Goal: Task Accomplishment & Management: Complete application form

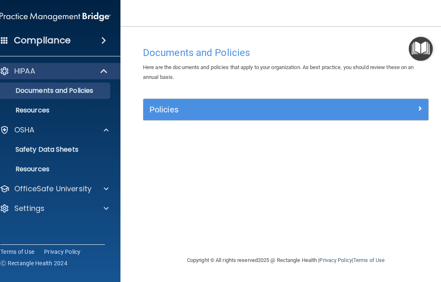
click at [108, 187] on span at bounding box center [106, 189] width 5 height 10
click at [61, 227] on p "OSHA Training" at bounding box center [28, 228] width 66 height 8
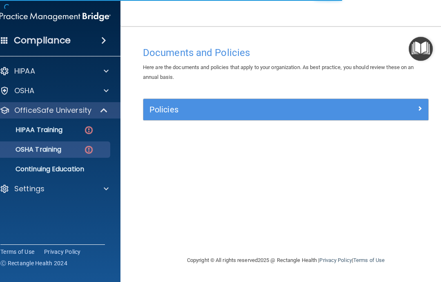
click at [54, 130] on p "HIPAA Training" at bounding box center [28, 130] width 67 height 8
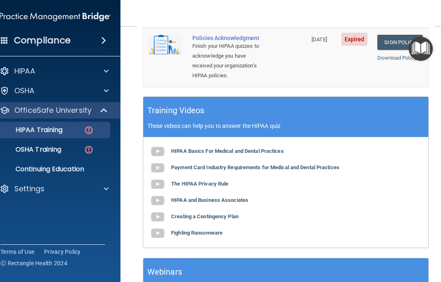
scroll to position [347, 0]
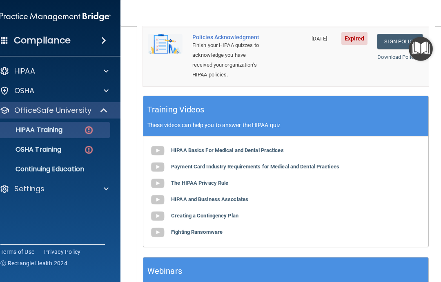
click at [324, 163] on b "Payment Card Industry Requirements for Medical and Dental Practices" at bounding box center [255, 166] width 168 height 6
click at [218, 180] on b "The HIPAA Privacy Rule" at bounding box center [199, 183] width 57 height 6
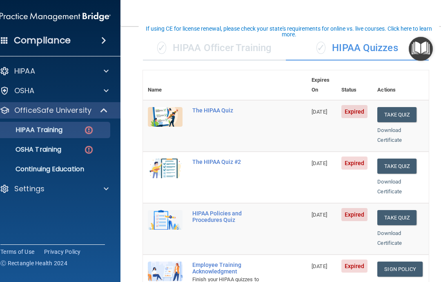
scroll to position [59, 0]
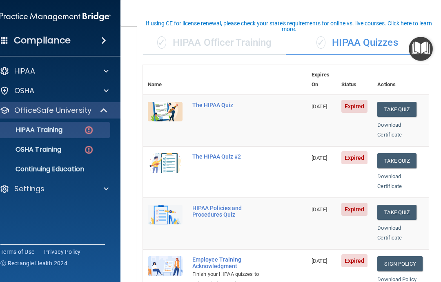
click at [401, 102] on button "Take Quiz" at bounding box center [397, 109] width 39 height 15
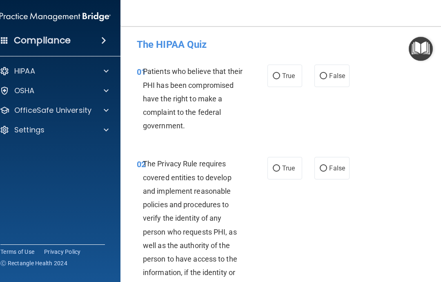
click at [278, 74] on input "True" at bounding box center [276, 76] width 7 height 6
radio input "true"
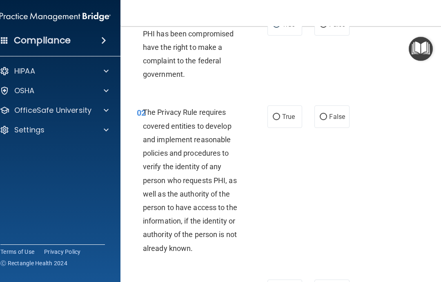
scroll to position [54, 0]
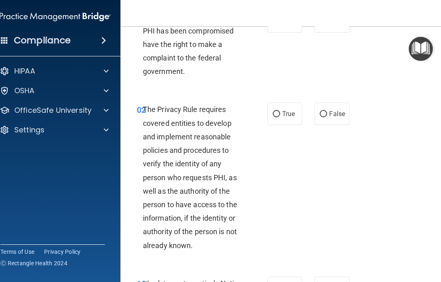
click at [277, 111] on input "True" at bounding box center [276, 114] width 7 height 6
radio input "true"
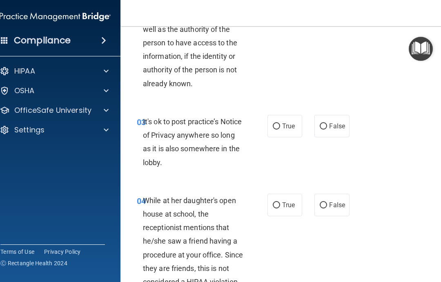
scroll to position [217, 0]
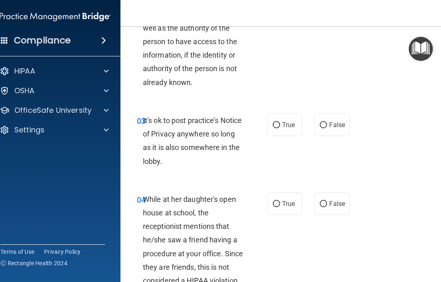
click at [279, 122] on input "True" at bounding box center [276, 125] width 7 height 6
radio input "true"
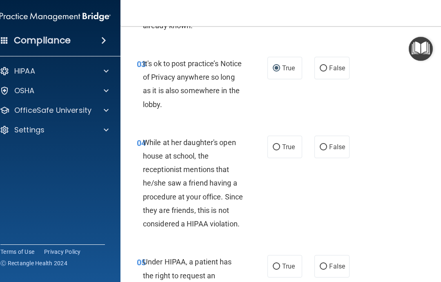
scroll to position [275, 0]
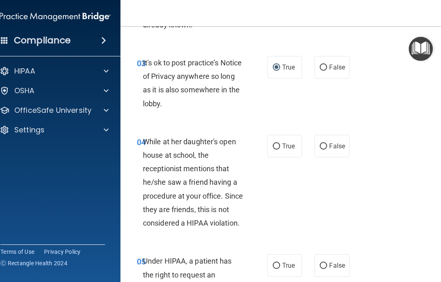
click at [327, 145] on input "False" at bounding box center [323, 146] width 7 height 6
radio input "true"
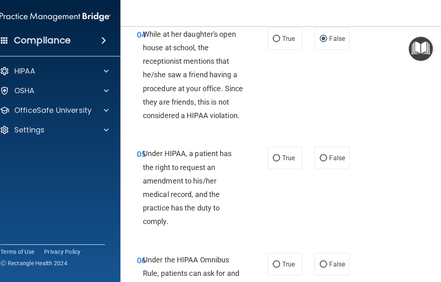
scroll to position [415, 0]
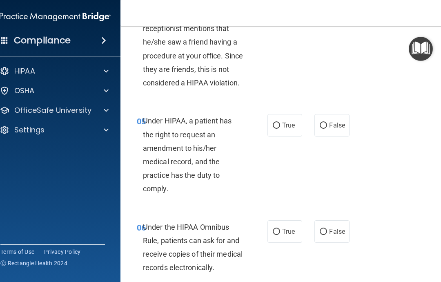
click at [279, 123] on input "True" at bounding box center [276, 126] width 7 height 6
radio input "true"
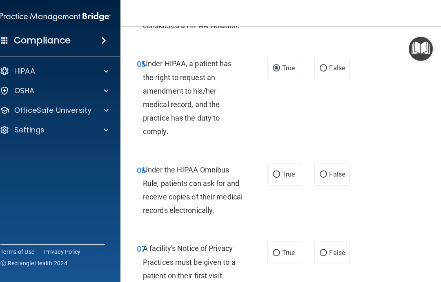
scroll to position [473, 0]
click at [279, 171] on input "True" at bounding box center [276, 174] width 7 height 6
radio input "true"
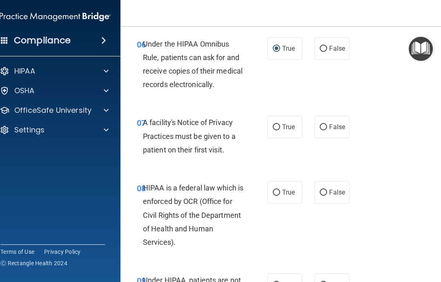
scroll to position [599, 0]
click at [289, 128] on label "True" at bounding box center [285, 126] width 35 height 22
click at [280, 128] on input "True" at bounding box center [276, 127] width 7 height 6
radio input "true"
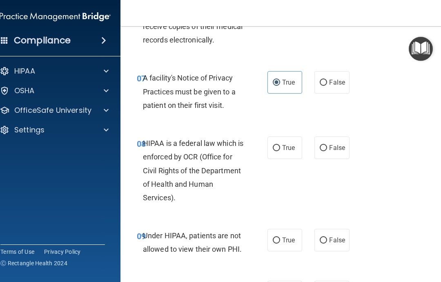
scroll to position [648, 0]
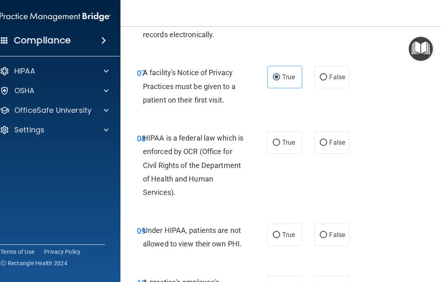
click at [273, 140] on input "True" at bounding box center [276, 143] width 7 height 6
radio input "true"
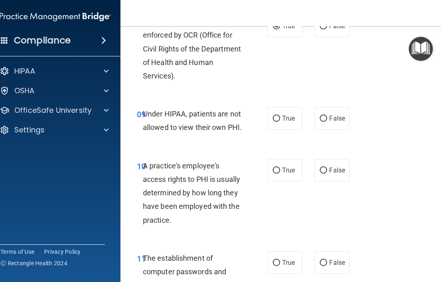
scroll to position [766, 0]
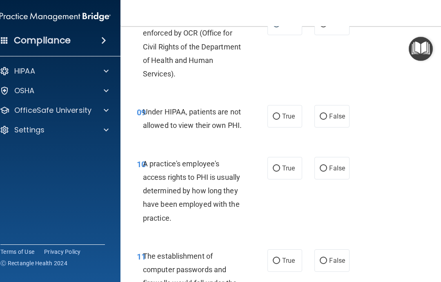
click at [327, 114] on input "False" at bounding box center [323, 117] width 7 height 6
radio input "true"
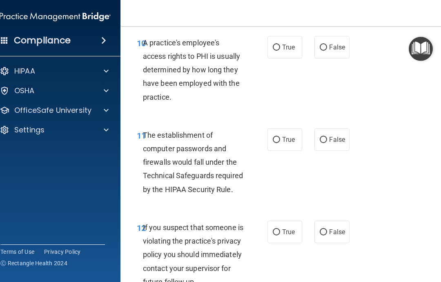
scroll to position [888, 0]
click at [333, 43] on span "False" at bounding box center [337, 47] width 16 height 8
click at [327, 44] on input "False" at bounding box center [323, 47] width 7 height 6
radio input "true"
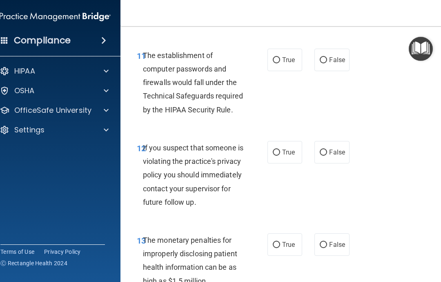
scroll to position [979, 0]
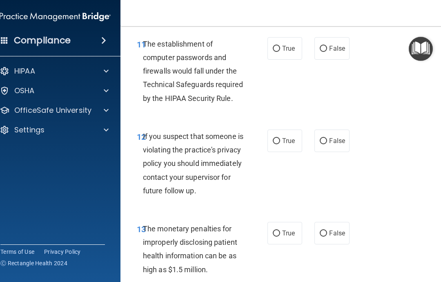
click at [273, 47] on label "True" at bounding box center [285, 48] width 35 height 22
click at [273, 47] on input "True" at bounding box center [276, 49] width 7 height 6
radio input "true"
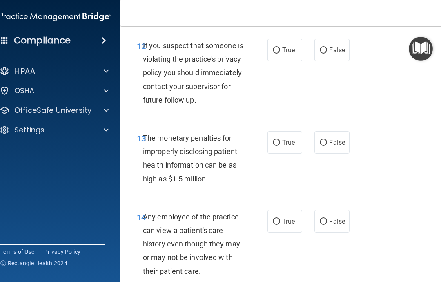
scroll to position [1070, 0]
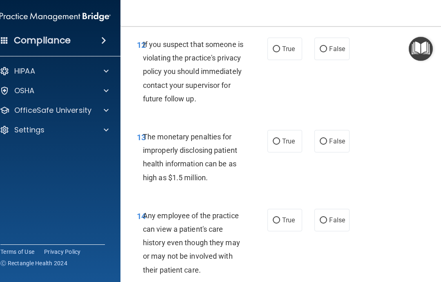
click at [333, 46] on span "False" at bounding box center [337, 49] width 16 height 8
click at [327, 46] on input "False" at bounding box center [323, 49] width 7 height 6
radio input "true"
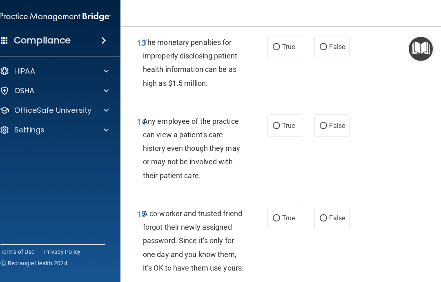
scroll to position [1165, 0]
click at [278, 50] on input "True" at bounding box center [276, 47] width 7 height 6
radio input "true"
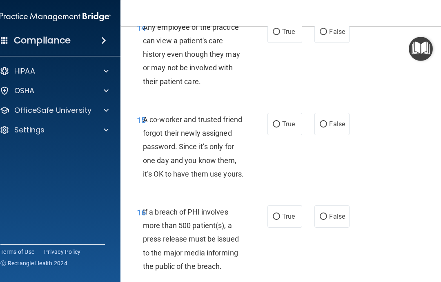
scroll to position [1265, 0]
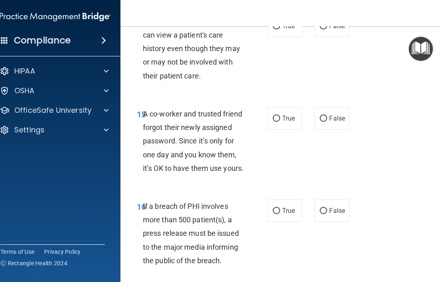
click at [324, 29] on input "False" at bounding box center [323, 26] width 7 height 6
radio input "true"
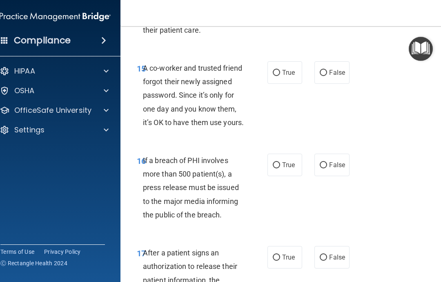
scroll to position [1311, 0]
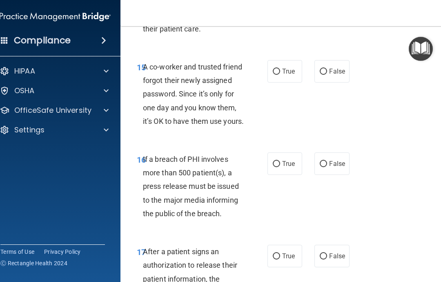
click at [324, 75] on input "False" at bounding box center [323, 72] width 7 height 6
radio input "true"
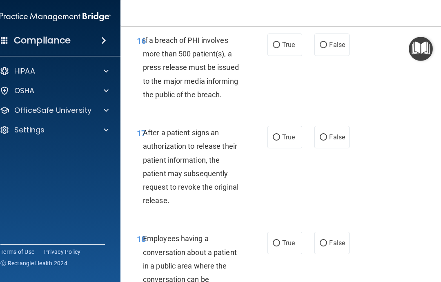
scroll to position [1433, 0]
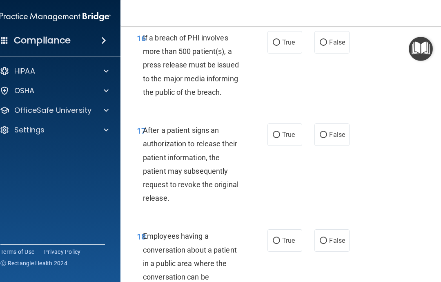
click at [279, 46] on input "True" at bounding box center [276, 43] width 7 height 6
radio input "true"
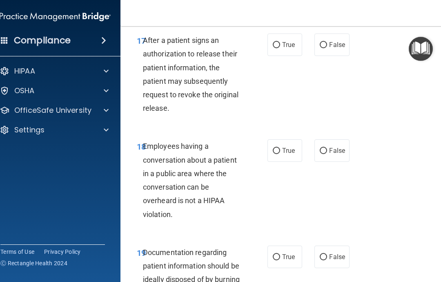
scroll to position [1522, 0]
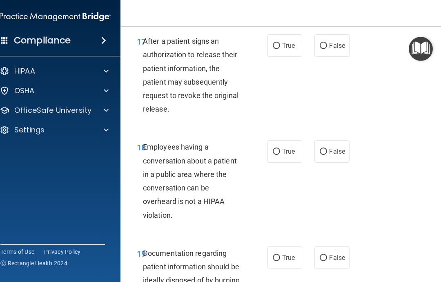
click at [278, 49] on input "True" at bounding box center [276, 46] width 7 height 6
radio input "true"
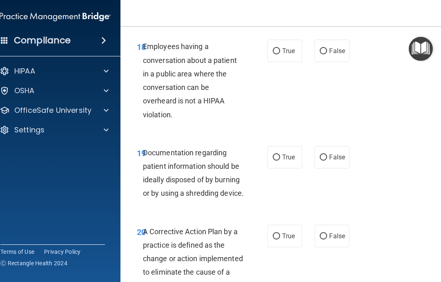
scroll to position [1628, 0]
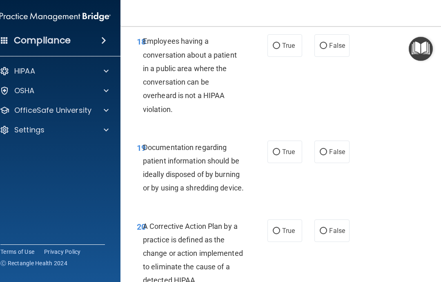
click at [337, 49] on span "False" at bounding box center [337, 46] width 16 height 8
click at [327, 49] on input "False" at bounding box center [323, 46] width 7 height 6
radio input "true"
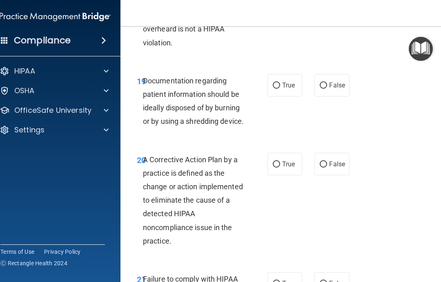
scroll to position [1700, 0]
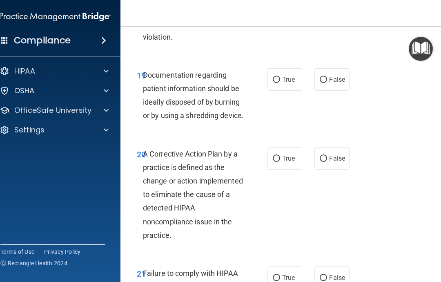
click at [278, 83] on input "True" at bounding box center [276, 80] width 7 height 6
radio input "true"
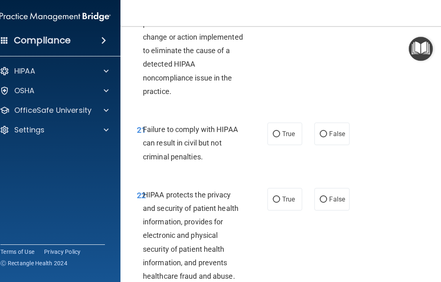
scroll to position [1847, 0]
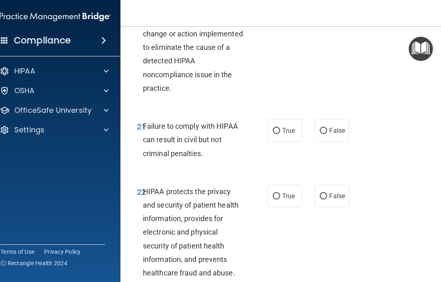
click at [282, 22] on label "True" at bounding box center [285, 11] width 35 height 22
click at [280, 15] on input "True" at bounding box center [276, 12] width 7 height 6
radio input "true"
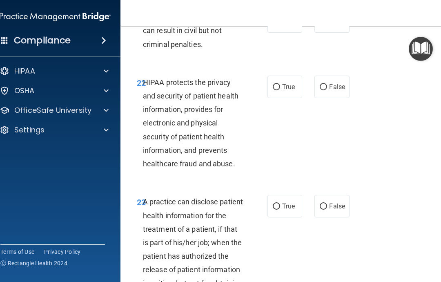
scroll to position [1956, 0]
click at [325, 25] on input "False" at bounding box center [323, 22] width 7 height 6
radio input "true"
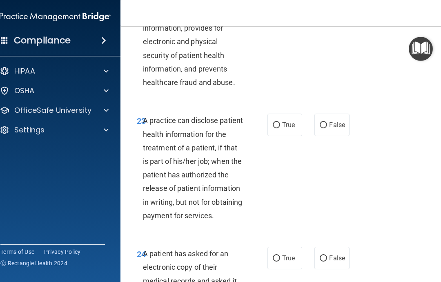
scroll to position [2038, 0]
click at [279, 9] on input "True" at bounding box center [276, 5] width 7 height 6
radio input "true"
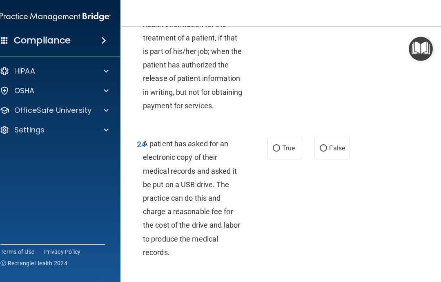
scroll to position [2148, 0]
click at [274, 18] on input "True" at bounding box center [276, 15] width 7 height 6
radio input "true"
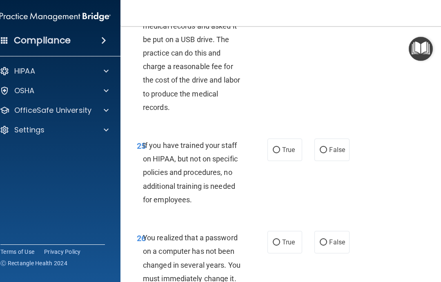
scroll to position [2296, 0]
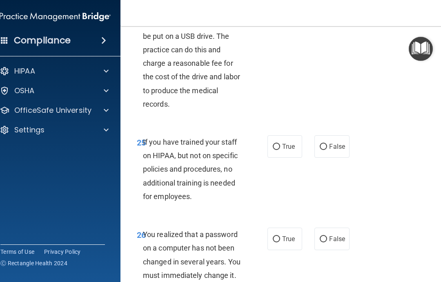
click at [282, 4] on span "True" at bounding box center [288, 0] width 13 height 8
click at [280, 3] on input "True" at bounding box center [276, 0] width 7 height 6
radio input "true"
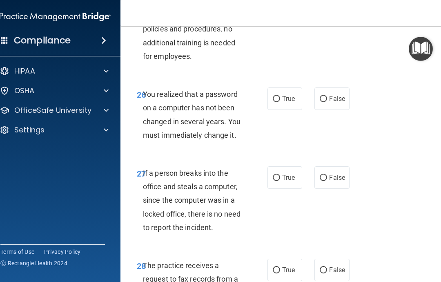
scroll to position [2437, 0]
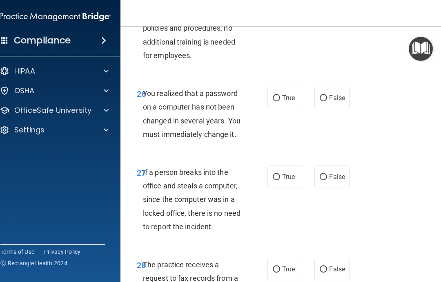
click at [331, 9] on span "False" at bounding box center [337, 6] width 16 height 8
click at [327, 9] on input "False" at bounding box center [323, 6] width 7 height 6
radio input "true"
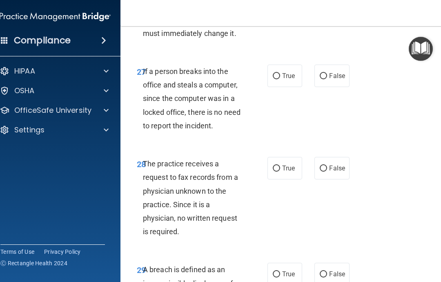
scroll to position [2540, 0]
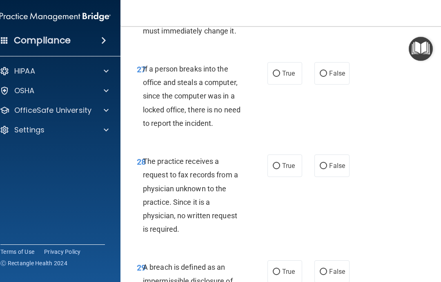
radio input "true"
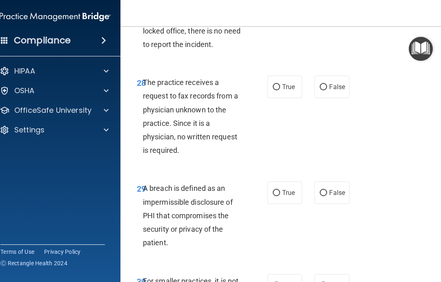
scroll to position [2619, 0]
radio input "true"
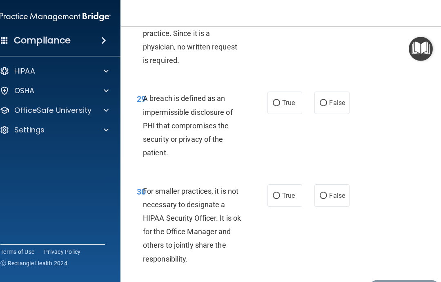
scroll to position [2712, 0]
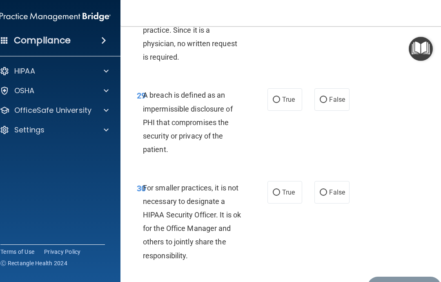
radio input "true"
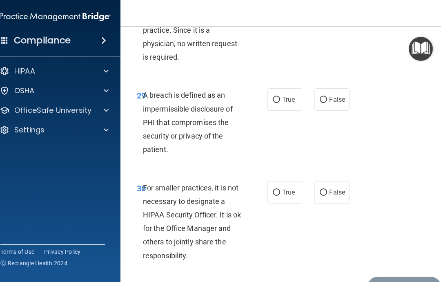
radio input "true"
radio input "false"
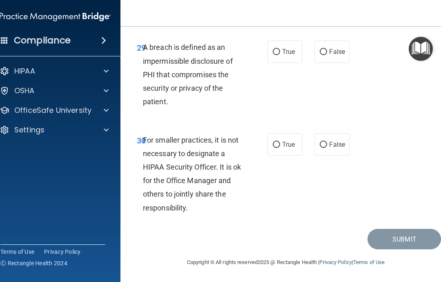
scroll to position [2792, 0]
click at [279, 55] on input "True" at bounding box center [276, 52] width 7 height 6
radio input "true"
click at [336, 148] on span "False" at bounding box center [337, 145] width 16 height 8
click at [327, 148] on input "False" at bounding box center [323, 145] width 7 height 6
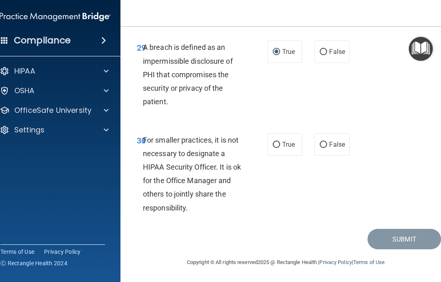
radio input "true"
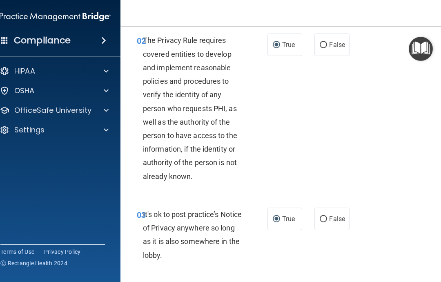
scroll to position [124, 0]
click at [331, 214] on span "False" at bounding box center [337, 218] width 16 height 8
click at [327, 216] on input "False" at bounding box center [323, 219] width 7 height 6
radio input "true"
radio input "false"
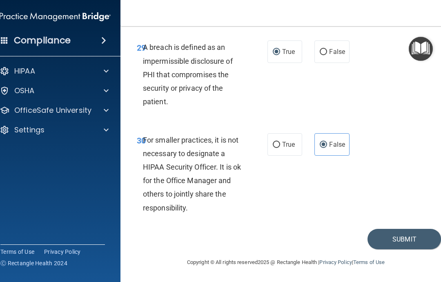
scroll to position [2799, 0]
click at [400, 241] on button "Submit" at bounding box center [405, 239] width 74 height 21
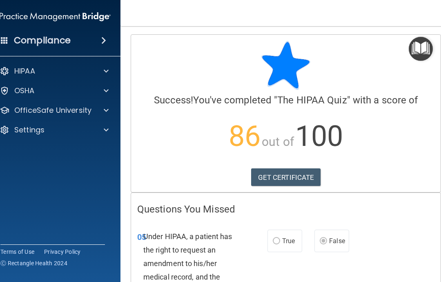
click at [277, 176] on link "GET CERTIFICATE" at bounding box center [286, 177] width 70 height 18
click at [106, 89] on span at bounding box center [106, 91] width 5 height 10
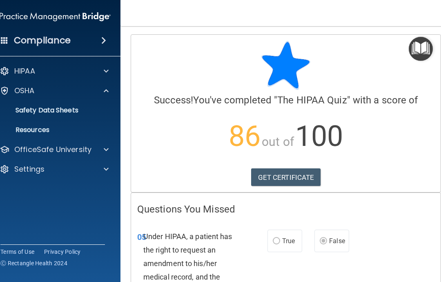
click at [105, 69] on span at bounding box center [106, 71] width 5 height 10
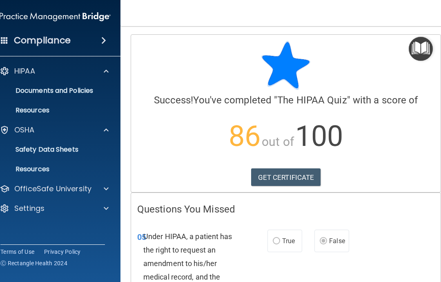
click at [105, 126] on span at bounding box center [106, 130] width 5 height 10
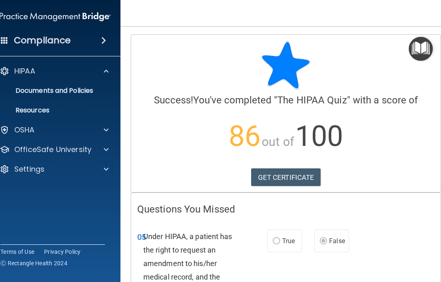
click at [106, 67] on span at bounding box center [106, 71] width 5 height 10
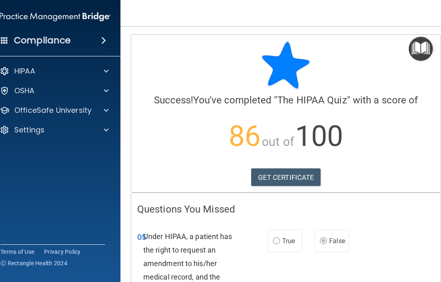
click at [107, 91] on span at bounding box center [106, 91] width 5 height 10
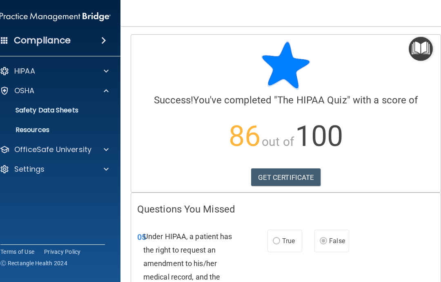
click at [108, 151] on span at bounding box center [106, 150] width 5 height 10
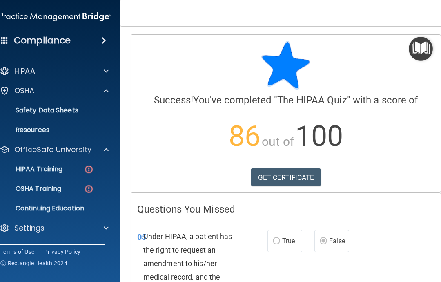
click at [42, 165] on p "HIPAA Training" at bounding box center [28, 169] width 67 height 8
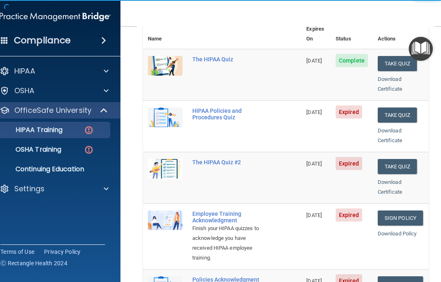
scroll to position [106, 0]
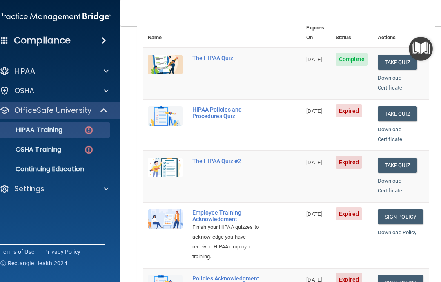
click at [401, 106] on button "Take Quiz" at bounding box center [397, 113] width 39 height 15
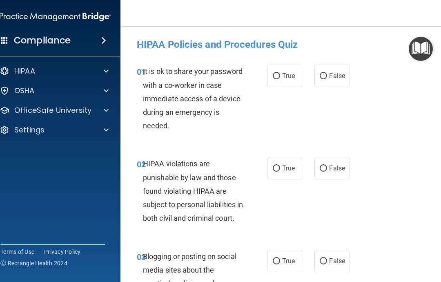
click at [339, 76] on span "False" at bounding box center [337, 76] width 16 height 8
click at [327, 76] on input "False" at bounding box center [323, 76] width 7 height 6
radio input "true"
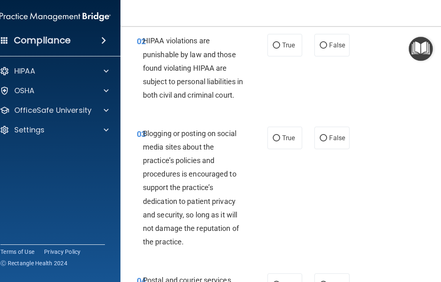
scroll to position [124, 0]
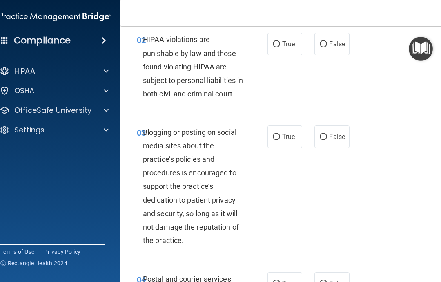
click at [279, 42] on input "True" at bounding box center [276, 44] width 7 height 6
radio input "true"
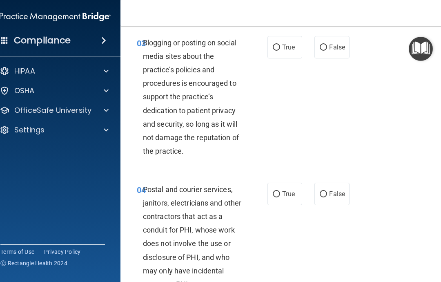
scroll to position [215, 0]
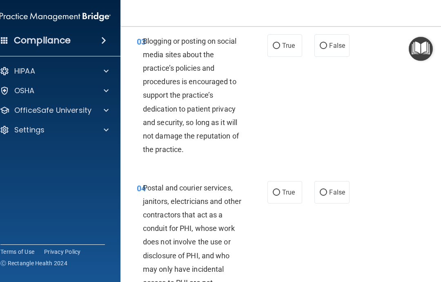
click at [278, 49] on input "True" at bounding box center [276, 46] width 7 height 6
radio input "true"
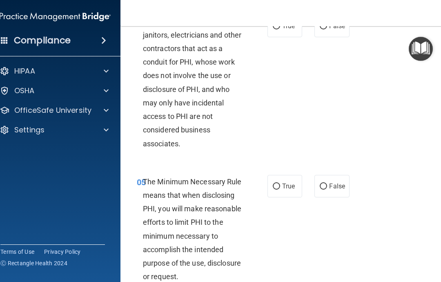
scroll to position [382, 0]
click at [282, 36] on label "True" at bounding box center [285, 25] width 35 height 22
click at [280, 29] on input "True" at bounding box center [276, 26] width 7 height 6
radio input "true"
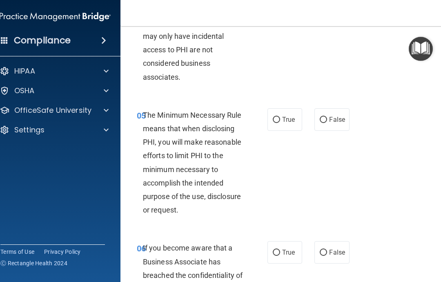
scroll to position [446, 0]
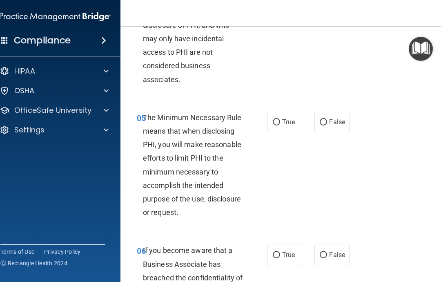
click at [152, 129] on span "The Minimum Necessary Rule means that when disclosing PHI, you will make reason…" at bounding box center [192, 165] width 99 height 104
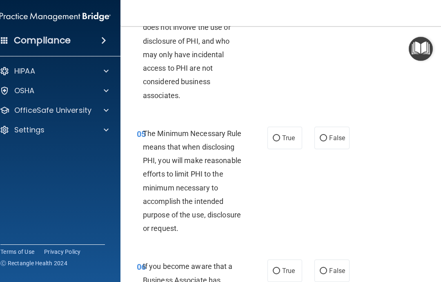
scroll to position [445, 0]
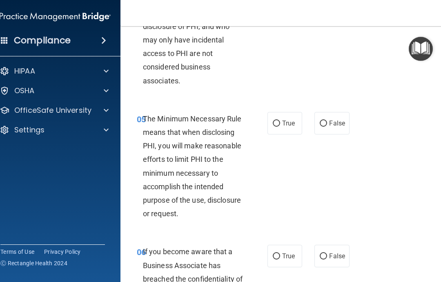
click at [283, 127] on span "True" at bounding box center [288, 123] width 13 height 8
click at [280, 127] on input "True" at bounding box center [276, 124] width 7 height 6
radio input "true"
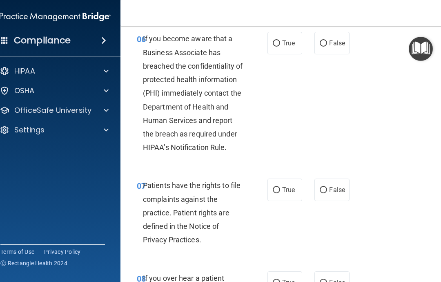
scroll to position [659, 0]
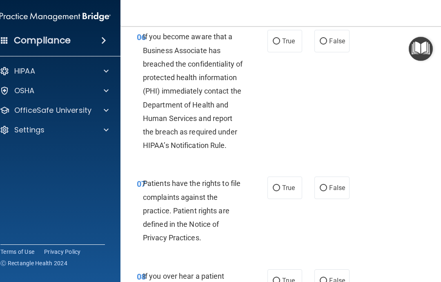
click at [283, 45] on span "True" at bounding box center [288, 41] width 13 height 8
click at [280, 45] on input "True" at bounding box center [276, 41] width 7 height 6
radio input "true"
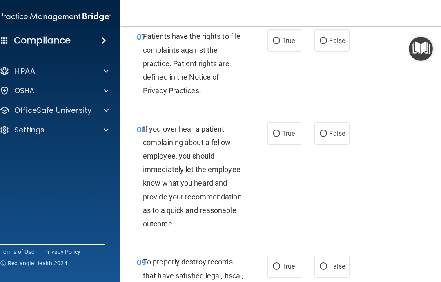
scroll to position [807, 0]
click at [279, 44] on input "True" at bounding box center [276, 41] width 7 height 6
radio input "true"
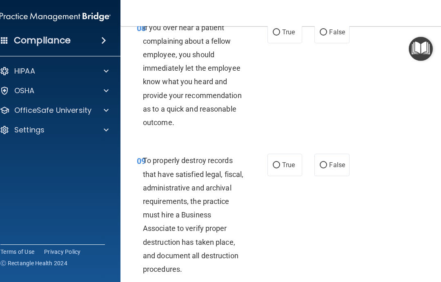
scroll to position [907, 0]
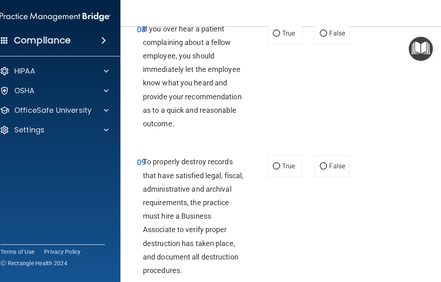
click at [326, 37] on input "False" at bounding box center [323, 34] width 7 height 6
radio input "true"
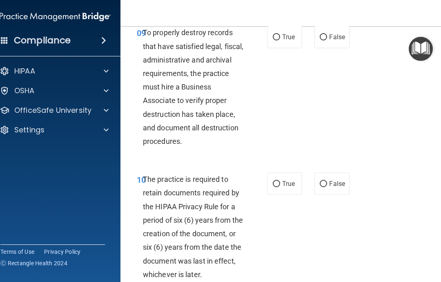
scroll to position [1038, 0]
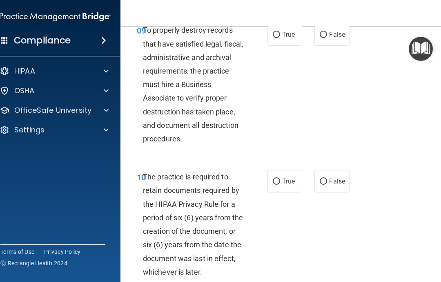
click at [279, 38] on input "True" at bounding box center [276, 35] width 7 height 6
radio input "true"
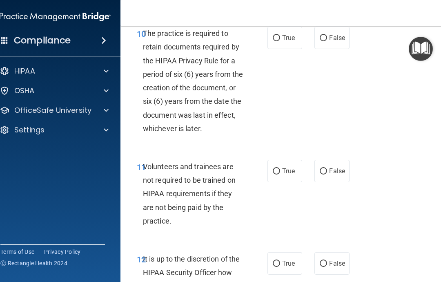
scroll to position [1182, 0]
click at [279, 41] on input "True" at bounding box center [276, 38] width 7 height 6
radio input "true"
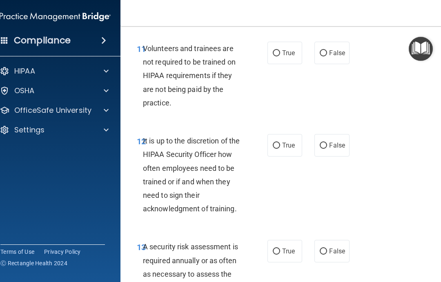
scroll to position [1300, 0]
click at [334, 56] on span "False" at bounding box center [337, 53] width 16 height 8
click at [327, 56] on input "False" at bounding box center [323, 53] width 7 height 6
radio input "true"
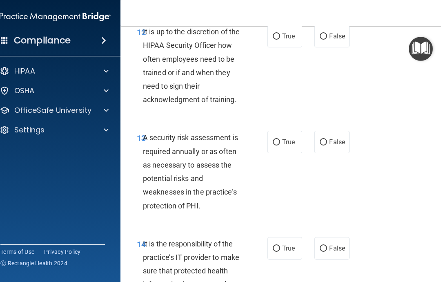
scroll to position [1409, 0]
click at [279, 40] on input "True" at bounding box center [276, 37] width 7 height 6
radio input "true"
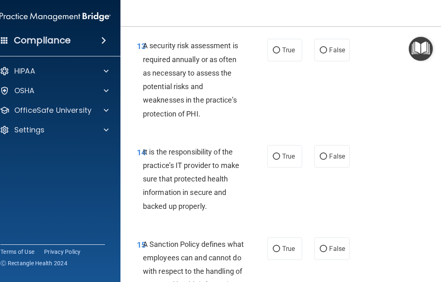
scroll to position [1502, 0]
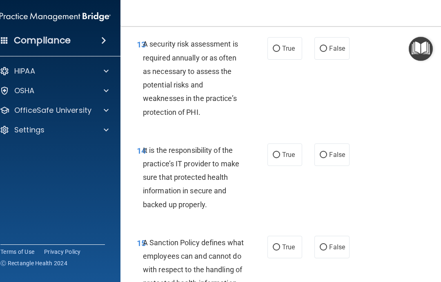
click at [292, 52] on span "True" at bounding box center [288, 49] width 13 height 8
click at [280, 52] on input "True" at bounding box center [276, 49] width 7 height 6
radio input "true"
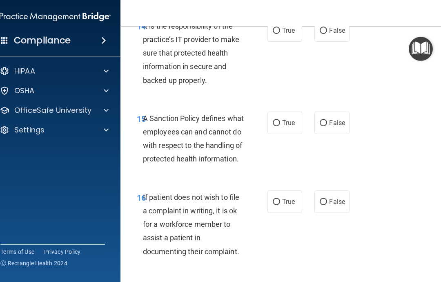
scroll to position [1627, 0]
click at [290, 33] on span "True" at bounding box center [288, 31] width 13 height 8
click at [280, 33] on input "True" at bounding box center [276, 31] width 7 height 6
radio input "true"
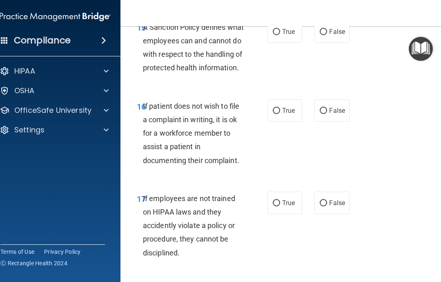
scroll to position [1716, 0]
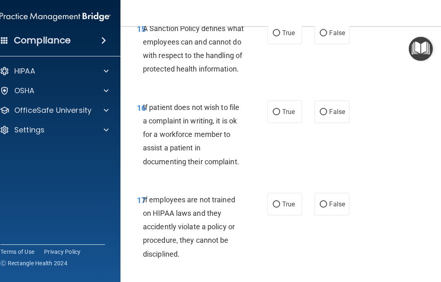
click at [285, 42] on label "True" at bounding box center [285, 33] width 35 height 22
click at [280, 36] on input "True" at bounding box center [276, 33] width 7 height 6
radio input "true"
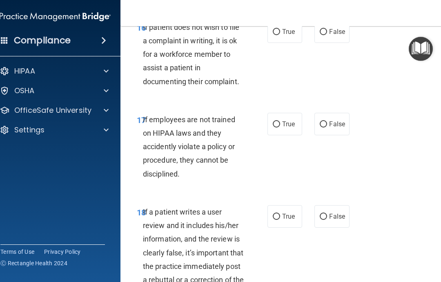
scroll to position [1796, 0]
click at [279, 35] on input "True" at bounding box center [276, 32] width 7 height 6
radio input "true"
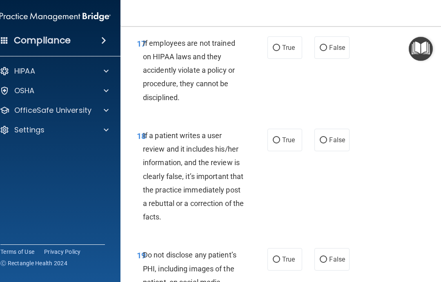
scroll to position [1873, 0]
click at [341, 51] on span "False" at bounding box center [337, 47] width 16 height 8
click at [327, 51] on input "False" at bounding box center [323, 48] width 7 height 6
radio input "true"
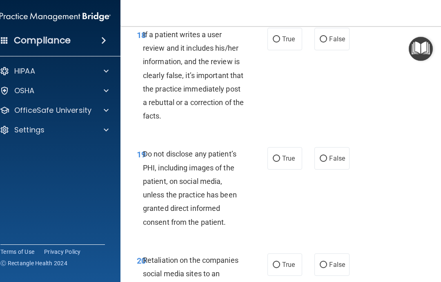
scroll to position [1980, 0]
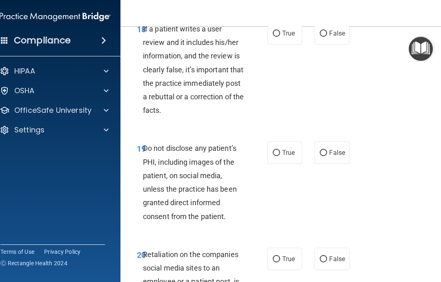
click at [337, 37] on span "False" at bounding box center [337, 33] width 16 height 8
click at [327, 37] on input "False" at bounding box center [323, 34] width 7 height 6
radio input "true"
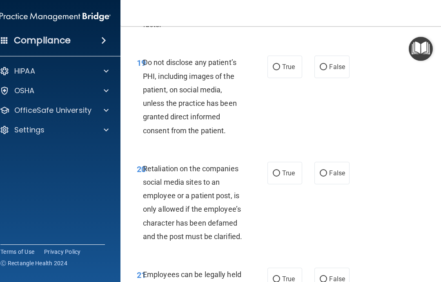
scroll to position [2066, 0]
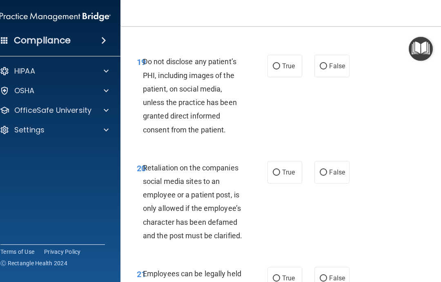
click at [279, 69] on input "True" at bounding box center [276, 66] width 7 height 6
radio input "true"
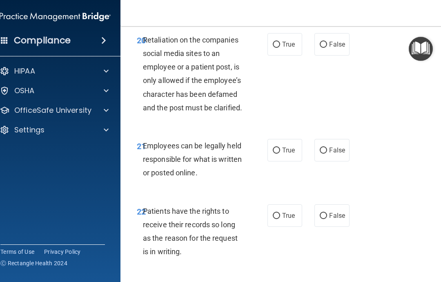
scroll to position [2196, 0]
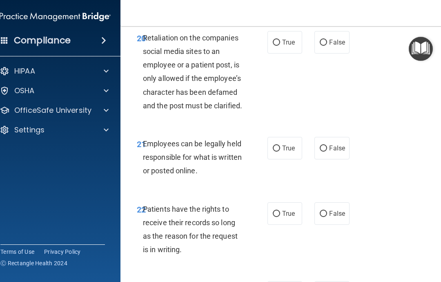
click at [330, 46] on span "False" at bounding box center [337, 42] width 16 height 8
click at [327, 46] on input "False" at bounding box center [323, 43] width 7 height 6
radio input "true"
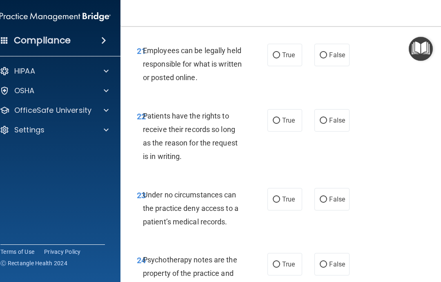
scroll to position [2293, 0]
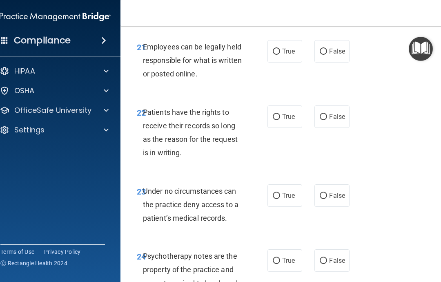
click at [280, 55] on input "True" at bounding box center [276, 52] width 7 height 6
radio input "true"
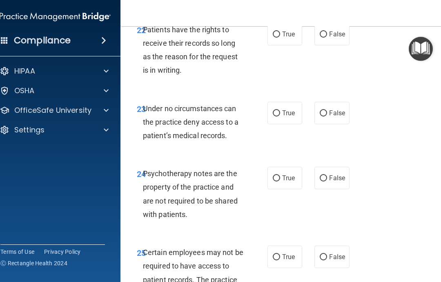
scroll to position [2376, 0]
click at [286, 38] on span "True" at bounding box center [288, 34] width 13 height 8
click at [280, 37] on input "True" at bounding box center [276, 34] width 7 height 6
radio input "true"
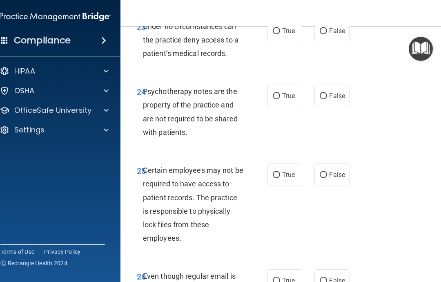
scroll to position [2459, 0]
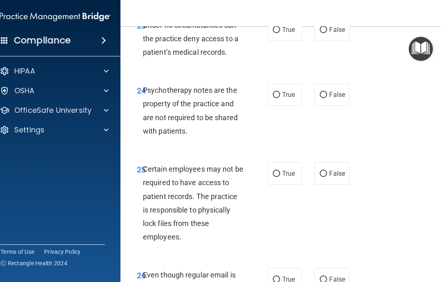
click at [334, 34] on span "False" at bounding box center [337, 30] width 16 height 8
click at [327, 33] on input "False" at bounding box center [323, 30] width 7 height 6
radio input "true"
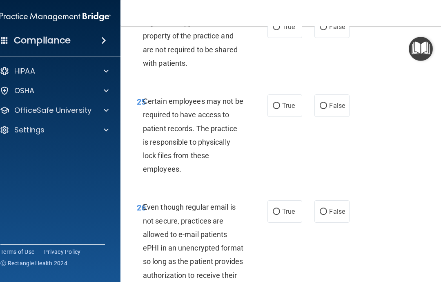
scroll to position [2524, 0]
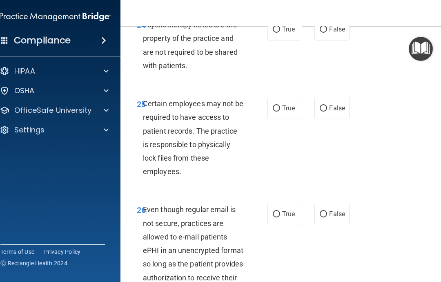
click at [279, 33] on input "True" at bounding box center [276, 30] width 7 height 6
radio input "true"
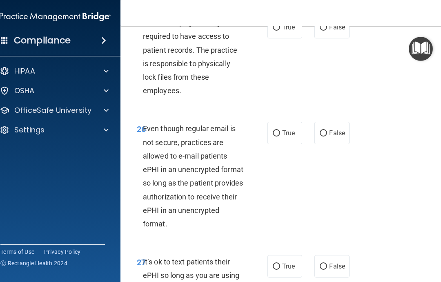
scroll to position [2609, 0]
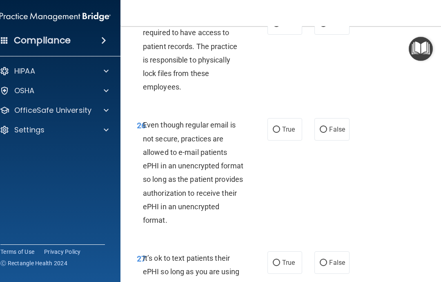
click at [286, 27] on span "True" at bounding box center [288, 24] width 13 height 8
click at [280, 27] on input "True" at bounding box center [276, 24] width 7 height 6
radio input "true"
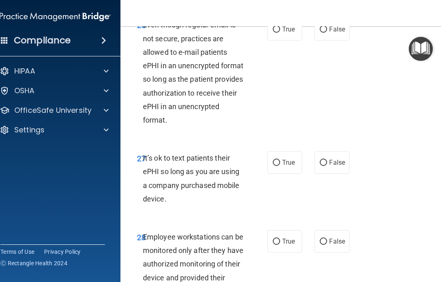
scroll to position [2710, 0]
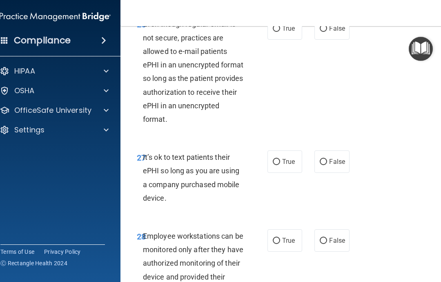
click at [288, 32] on span "True" at bounding box center [288, 29] width 13 height 8
click at [280, 32] on input "True" at bounding box center [276, 29] width 7 height 6
radio input "true"
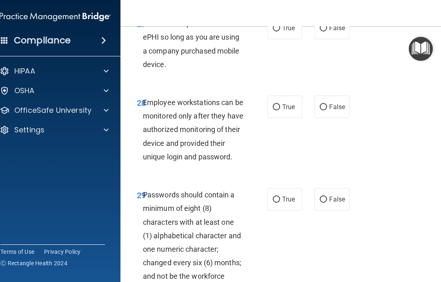
scroll to position [2844, 0]
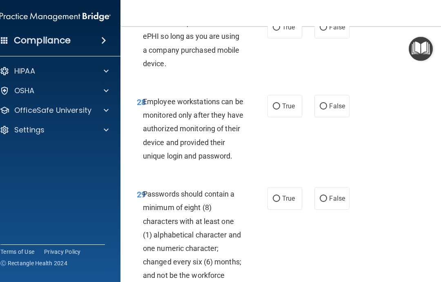
click at [326, 31] on input "False" at bounding box center [323, 28] width 7 height 6
radio input "true"
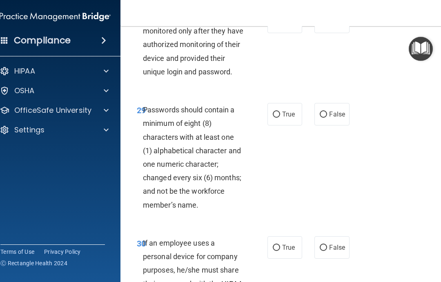
scroll to position [2929, 0]
click at [334, 25] on span "False" at bounding box center [337, 22] width 16 height 8
click at [327, 25] on input "False" at bounding box center [323, 22] width 7 height 6
radio input "true"
click at [284, 118] on span "True" at bounding box center [288, 114] width 13 height 8
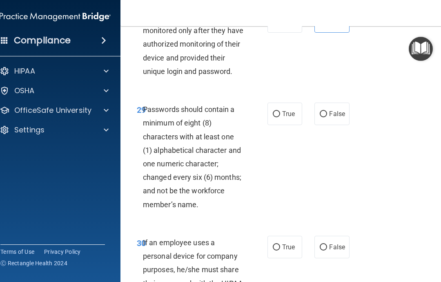
click at [280, 117] on input "True" at bounding box center [276, 114] width 7 height 6
radio input "true"
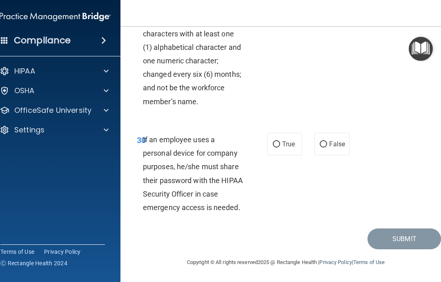
scroll to position [3042, 0]
click at [334, 140] on label "False" at bounding box center [332, 144] width 35 height 22
click at [327, 141] on input "False" at bounding box center [323, 144] width 7 height 6
radio input "true"
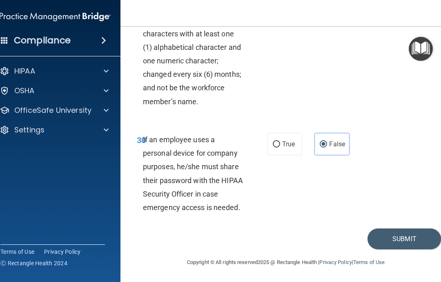
click at [411, 235] on button "Submit" at bounding box center [405, 238] width 74 height 21
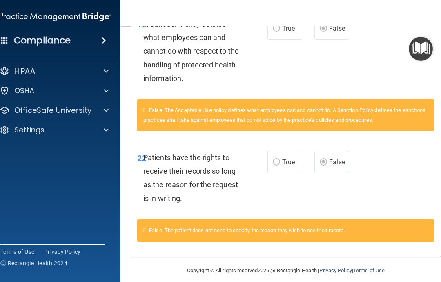
scroll to position [1017, 0]
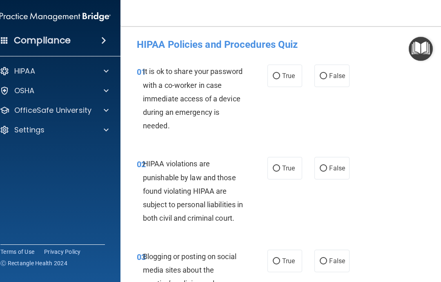
click at [326, 75] on input "False" at bounding box center [323, 76] width 7 height 6
radio input "true"
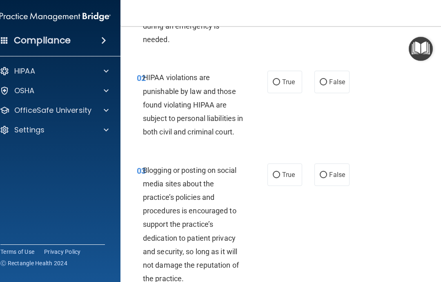
scroll to position [88, 0]
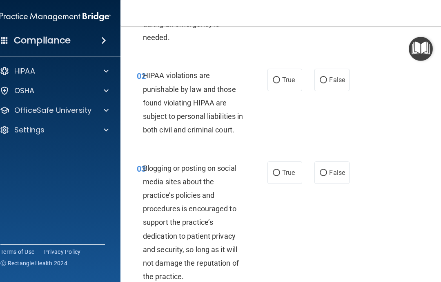
click at [287, 77] on span "True" at bounding box center [288, 80] width 13 height 8
click at [280, 77] on input "True" at bounding box center [276, 80] width 7 height 6
radio input "true"
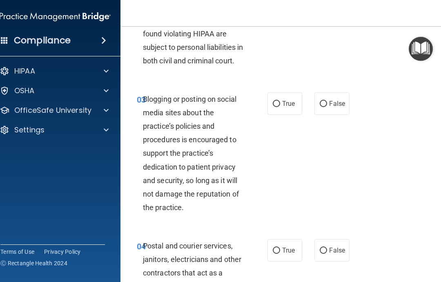
scroll to position [162, 0]
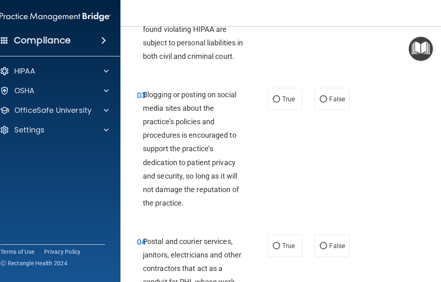
click at [337, 110] on label "False" at bounding box center [332, 99] width 35 height 22
click at [327, 103] on input "False" at bounding box center [323, 99] width 7 height 6
radio input "true"
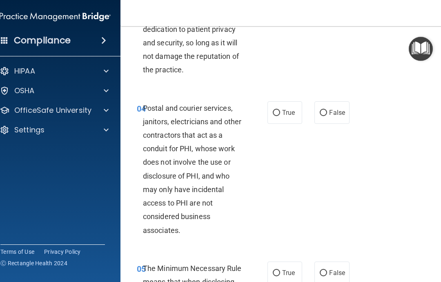
scroll to position [296, 0]
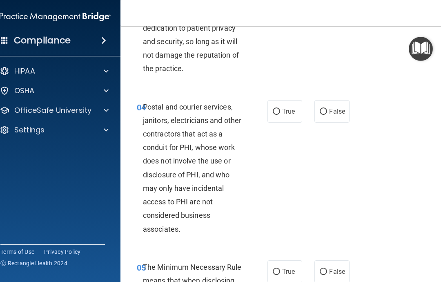
click at [288, 115] on span "True" at bounding box center [288, 111] width 13 height 8
click at [280, 115] on input "True" at bounding box center [276, 112] width 7 height 6
radio input "true"
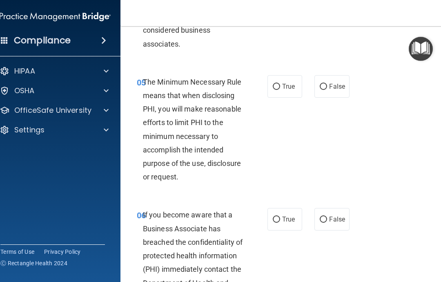
scroll to position [484, 0]
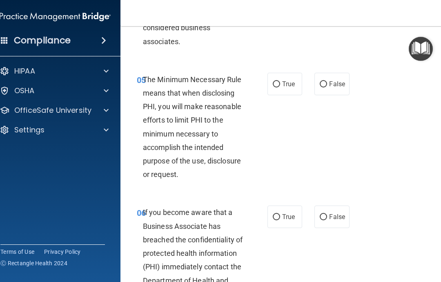
click at [283, 88] on span "True" at bounding box center [288, 84] width 13 height 8
click at [280, 87] on input "True" at bounding box center [276, 84] width 7 height 6
radio input "true"
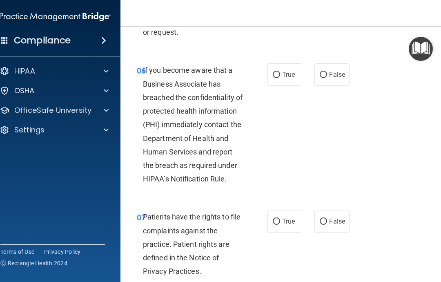
scroll to position [637, 0]
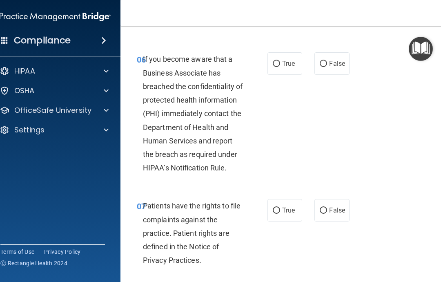
click at [330, 67] on span "False" at bounding box center [337, 64] width 16 height 8
click at [327, 67] on input "False" at bounding box center [323, 64] width 7 height 6
radio input "true"
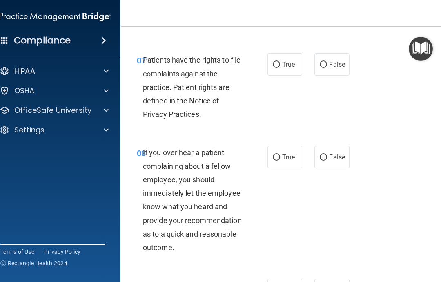
scroll to position [785, 0]
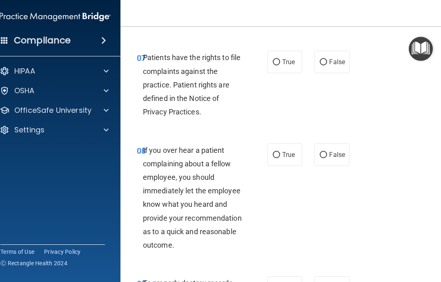
click at [289, 66] on span "True" at bounding box center [288, 62] width 13 height 8
click at [280, 65] on input "True" at bounding box center [276, 62] width 7 height 6
radio input "true"
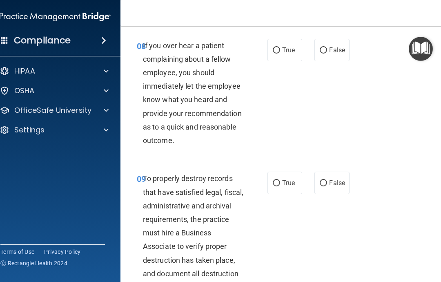
scroll to position [891, 0]
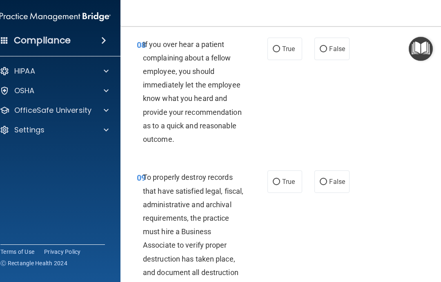
click at [335, 185] on span "False" at bounding box center [337, 182] width 16 height 8
click at [327, 185] on input "False" at bounding box center [323, 182] width 7 height 6
radio input "true"
click at [337, 53] on label "False" at bounding box center [332, 49] width 35 height 22
click at [327, 52] on input "False" at bounding box center [323, 49] width 7 height 6
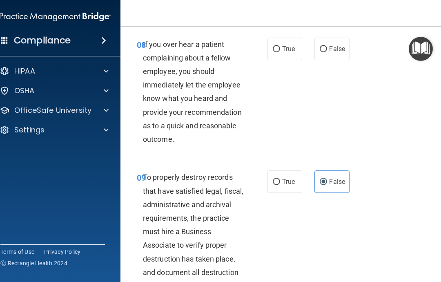
radio input "true"
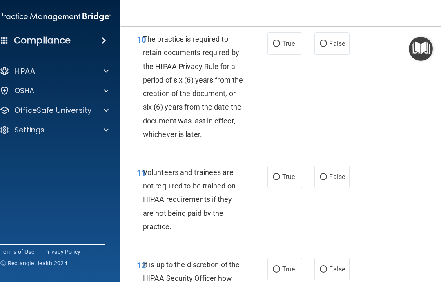
scroll to position [1177, 0]
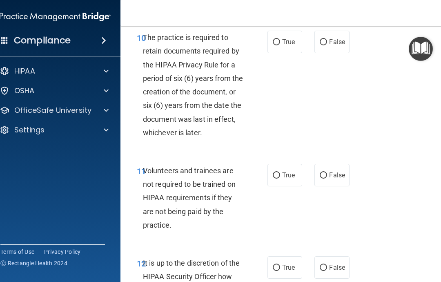
click at [276, 45] on input "True" at bounding box center [276, 42] width 7 height 6
radio input "true"
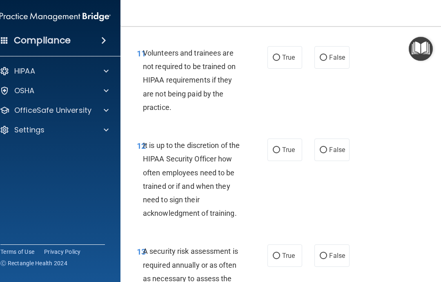
scroll to position [1296, 0]
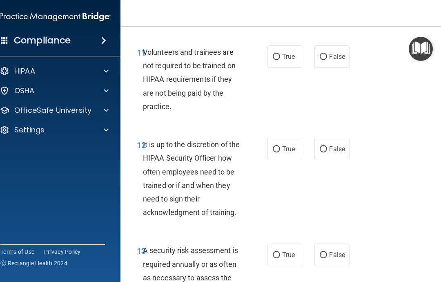
click at [333, 59] on span "False" at bounding box center [337, 57] width 16 height 8
click at [327, 59] on input "False" at bounding box center [323, 57] width 7 height 6
radio input "true"
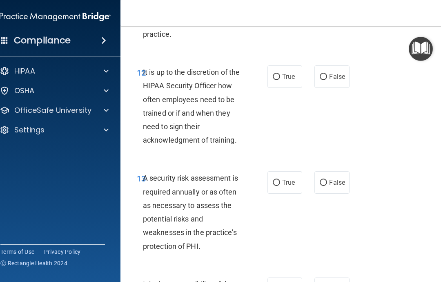
scroll to position [1369, 0]
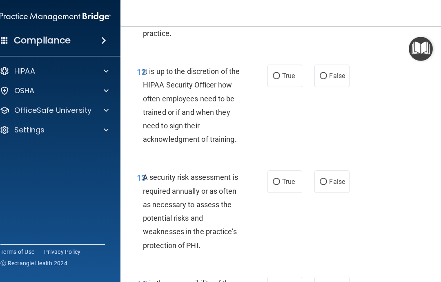
click at [340, 80] on span "False" at bounding box center [337, 76] width 16 height 8
click at [327, 79] on input "False" at bounding box center [323, 76] width 7 height 6
radio input "true"
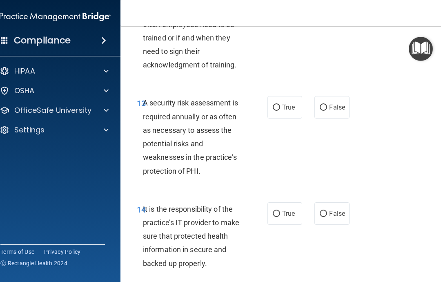
scroll to position [1445, 0]
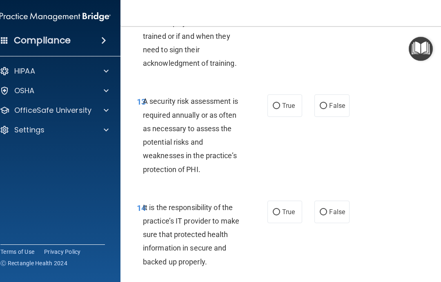
click at [340, 212] on label "False" at bounding box center [332, 212] width 35 height 22
click at [327, 212] on input "False" at bounding box center [323, 212] width 7 height 6
radio input "true"
click at [295, 109] on span "True" at bounding box center [288, 106] width 13 height 8
click at [280, 109] on input "True" at bounding box center [276, 106] width 7 height 6
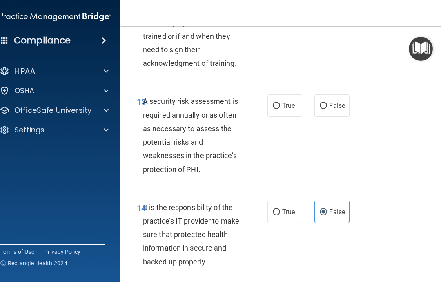
radio input "true"
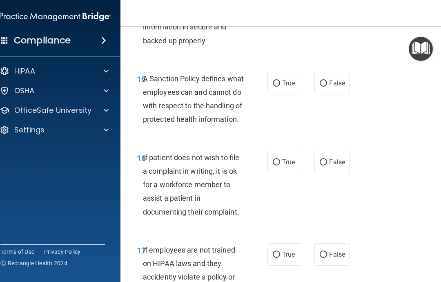
scroll to position [1673, 0]
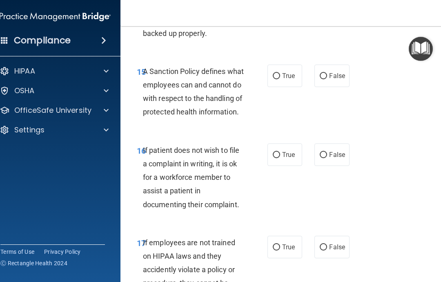
click at [285, 80] on span "True" at bounding box center [288, 76] width 13 height 8
click at [280, 79] on input "True" at bounding box center [276, 76] width 7 height 6
radio input "true"
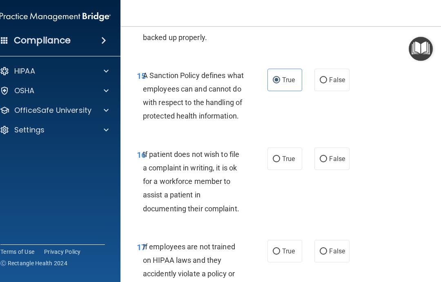
scroll to position [1669, 0]
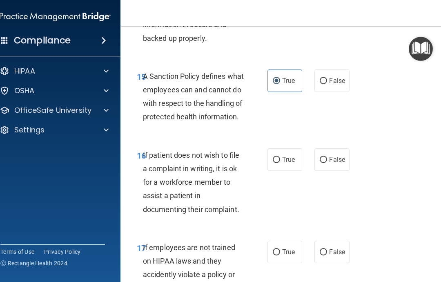
click at [339, 83] on span "False" at bounding box center [337, 81] width 16 height 8
click at [327, 83] on input "False" at bounding box center [323, 81] width 7 height 6
radio input "true"
radio input "false"
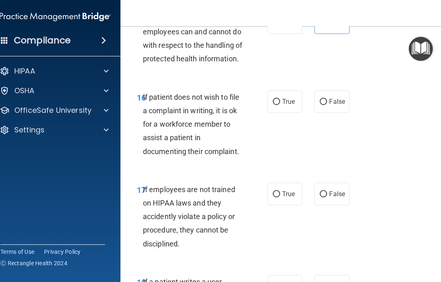
scroll to position [1728, 0]
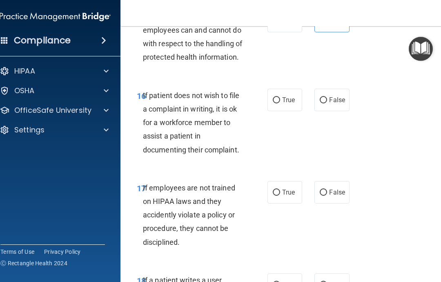
click at [286, 104] on span "True" at bounding box center [288, 100] width 13 height 8
click at [280, 103] on input "True" at bounding box center [276, 100] width 7 height 6
radio input "true"
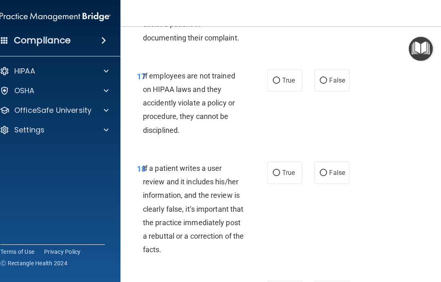
scroll to position [1841, 0]
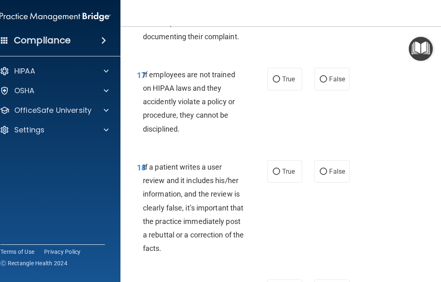
click at [344, 83] on span "False" at bounding box center [337, 79] width 16 height 8
click at [327, 83] on input "False" at bounding box center [323, 79] width 7 height 6
radio input "true"
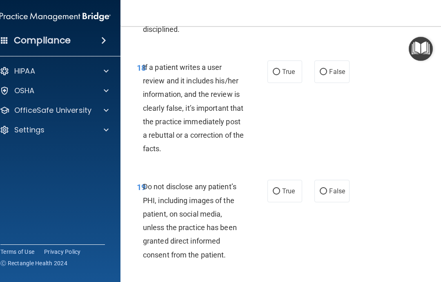
scroll to position [1941, 0]
click at [327, 75] on input "False" at bounding box center [323, 72] width 7 height 6
radio input "true"
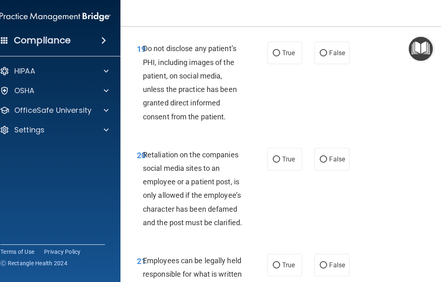
scroll to position [2080, 0]
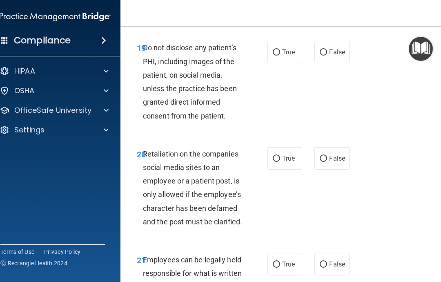
click at [292, 63] on label "True" at bounding box center [285, 52] width 35 height 22
click at [280, 56] on input "True" at bounding box center [276, 52] width 7 height 6
radio input "true"
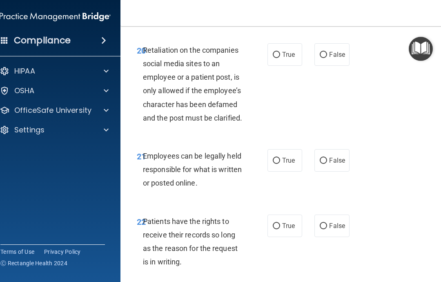
scroll to position [2191, 0]
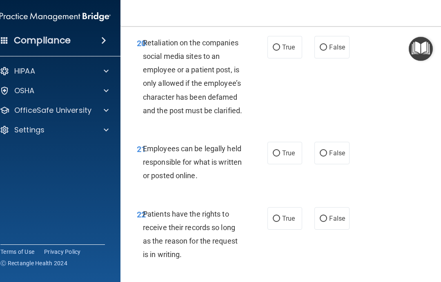
click at [339, 58] on label "False" at bounding box center [332, 47] width 35 height 22
click at [327, 51] on input "False" at bounding box center [323, 48] width 7 height 6
radio input "true"
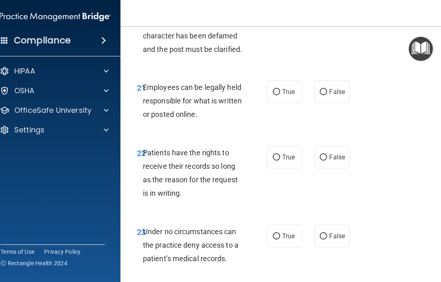
scroll to position [2259, 0]
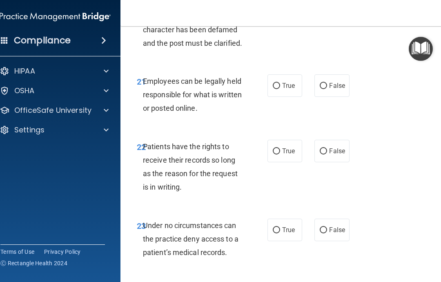
click at [340, 155] on span "False" at bounding box center [337, 151] width 16 height 8
click at [327, 154] on input "False" at bounding box center [323, 151] width 7 height 6
radio input "true"
click at [295, 89] on span "True" at bounding box center [288, 86] width 13 height 8
click at [280, 89] on input "True" at bounding box center [276, 86] width 7 height 6
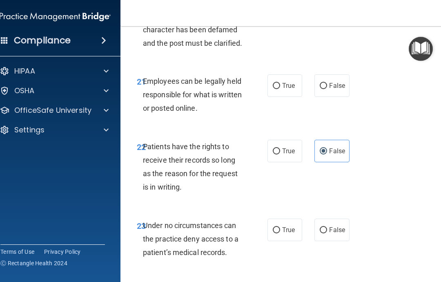
radio input "true"
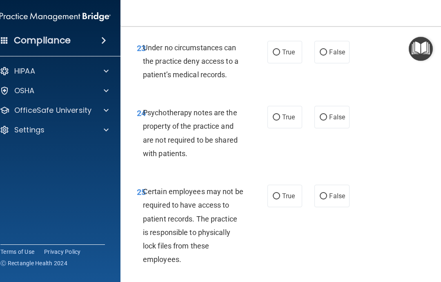
scroll to position [2439, 0]
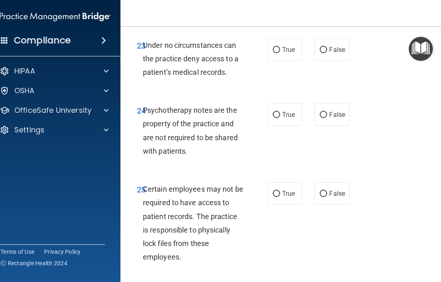
click at [337, 54] on span "False" at bounding box center [337, 50] width 16 height 8
click at [327, 53] on input "False" at bounding box center [323, 50] width 7 height 6
radio input "true"
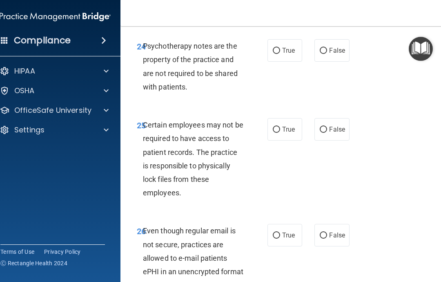
scroll to position [2503, 0]
click at [285, 61] on label "True" at bounding box center [285, 50] width 35 height 22
click at [280, 54] on input "True" at bounding box center [276, 50] width 7 height 6
radio input "true"
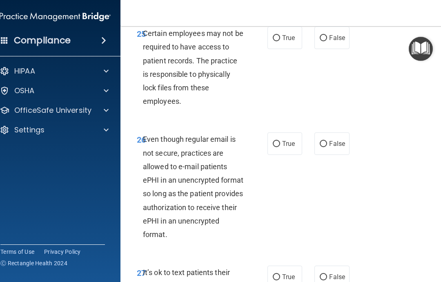
scroll to position [2595, 0]
click at [279, 41] on input "True" at bounding box center [276, 38] width 7 height 6
radio input "true"
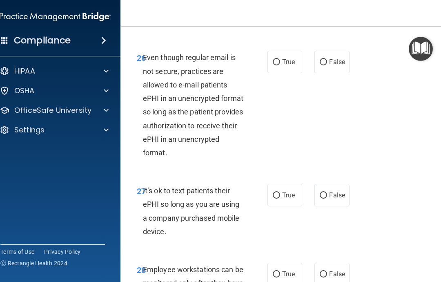
scroll to position [2677, 0]
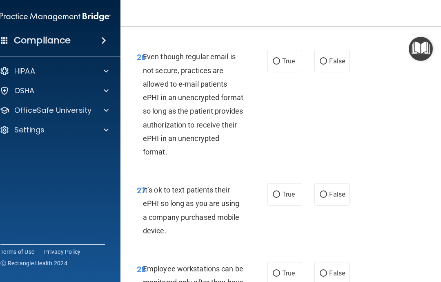
click at [286, 65] on span "True" at bounding box center [288, 61] width 13 height 8
click at [280, 65] on input "True" at bounding box center [276, 61] width 7 height 6
radio input "true"
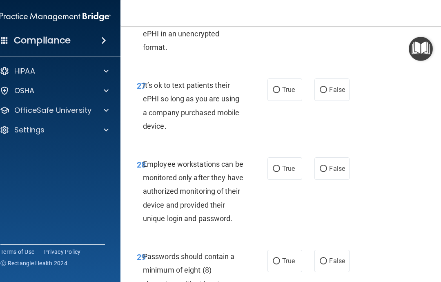
scroll to position [2782, 0]
click at [335, 93] on span "False" at bounding box center [337, 89] width 16 height 8
click at [327, 93] on input "False" at bounding box center [323, 90] width 7 height 6
radio input "true"
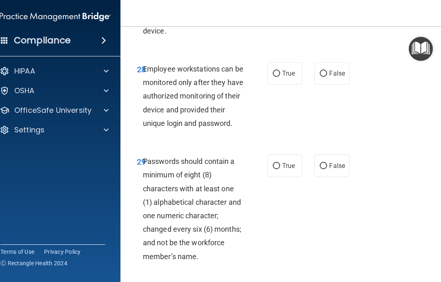
scroll to position [2881, 0]
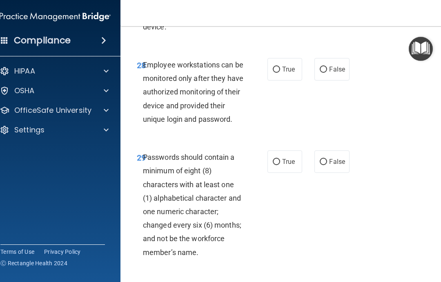
click at [344, 73] on span "False" at bounding box center [337, 69] width 16 height 8
click at [327, 73] on input "False" at bounding box center [323, 70] width 7 height 6
radio input "true"
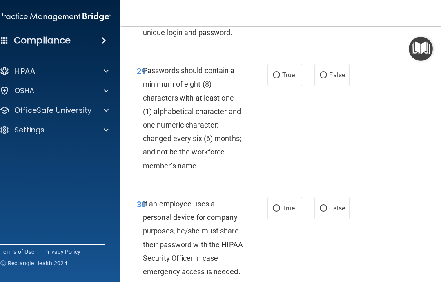
scroll to position [2967, 0]
click at [286, 79] on span "True" at bounding box center [288, 75] width 13 height 8
click at [280, 78] on input "True" at bounding box center [276, 75] width 7 height 6
radio input "true"
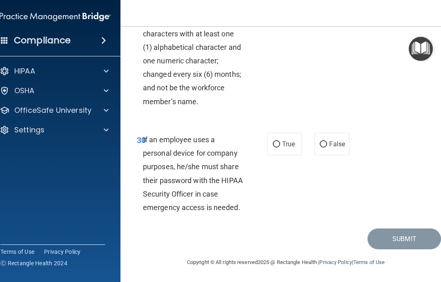
scroll to position [3042, 0]
click at [337, 144] on span "False" at bounding box center [337, 144] width 16 height 8
click at [327, 144] on input "False" at bounding box center [323, 144] width 7 height 6
radio input "true"
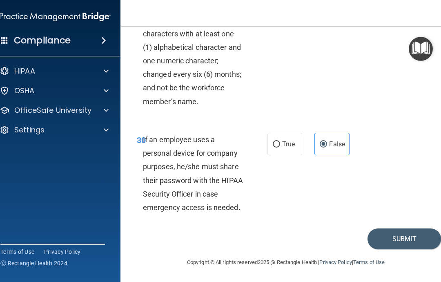
click at [417, 238] on button "Submit" at bounding box center [405, 238] width 74 height 21
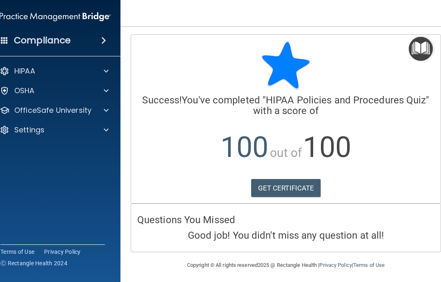
click at [109, 109] on div at bounding box center [105, 110] width 20 height 10
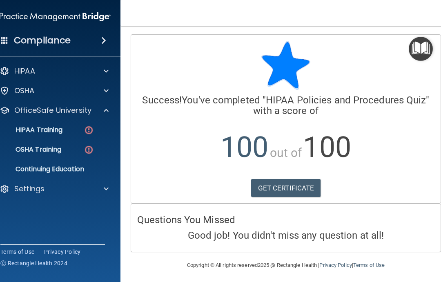
click at [63, 129] on p "HIPAA Training" at bounding box center [28, 130] width 67 height 8
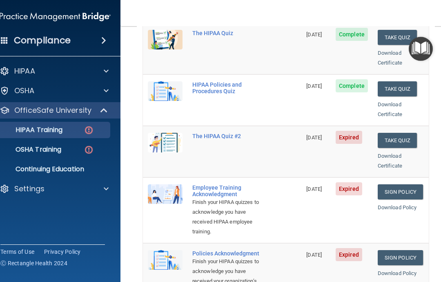
scroll to position [123, 0]
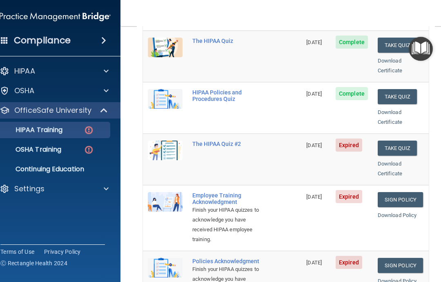
click at [401, 141] on button "Take Quiz" at bounding box center [397, 148] width 39 height 15
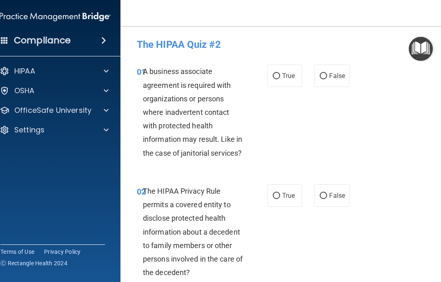
click at [286, 75] on span "True" at bounding box center [288, 76] width 13 height 8
click at [280, 75] on input "True" at bounding box center [276, 76] width 7 height 6
radio input "true"
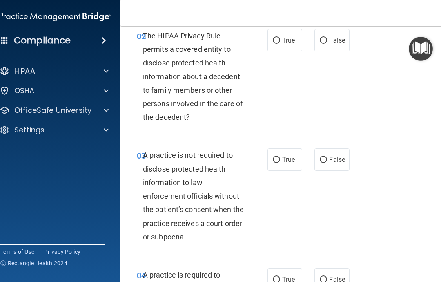
scroll to position [148, 0]
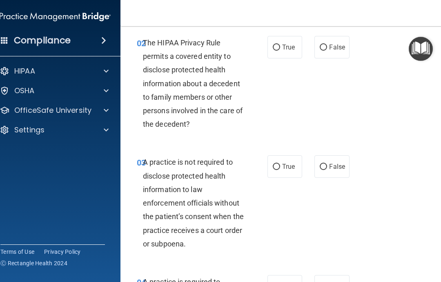
click at [284, 45] on span "True" at bounding box center [288, 47] width 13 height 8
click at [280, 45] on input "True" at bounding box center [276, 48] width 7 height 6
radio input "true"
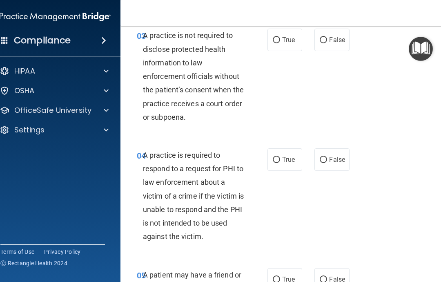
scroll to position [277, 0]
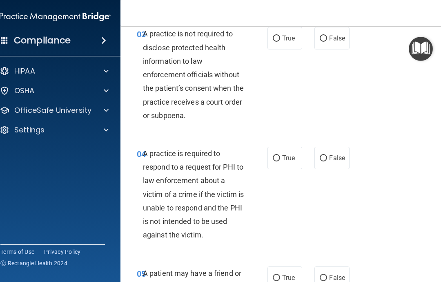
click at [279, 37] on input "True" at bounding box center [276, 39] width 7 height 6
radio input "true"
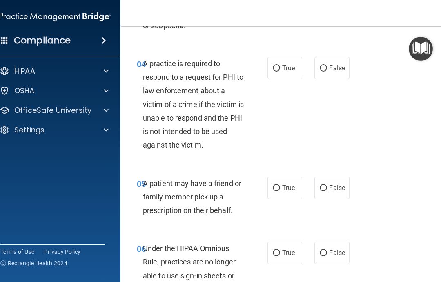
scroll to position [367, 0]
click at [284, 61] on label "True" at bounding box center [285, 67] width 35 height 22
click at [280, 65] on input "True" at bounding box center [276, 68] width 7 height 6
radio input "true"
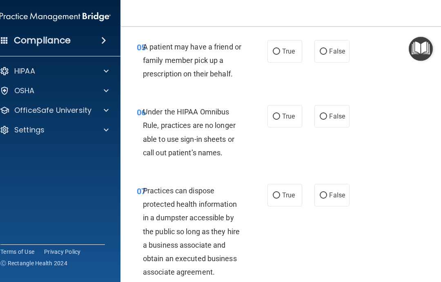
scroll to position [509, 0]
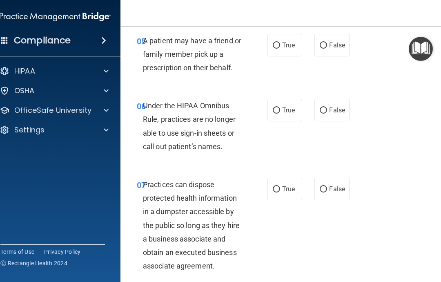
click at [283, 41] on span "True" at bounding box center [288, 45] width 13 height 8
click at [280, 42] on input "True" at bounding box center [276, 45] width 7 height 6
radio input "true"
click at [337, 108] on span "False" at bounding box center [337, 110] width 16 height 8
click at [327, 108] on input "False" at bounding box center [323, 110] width 7 height 6
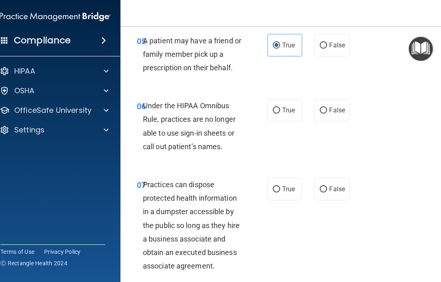
radio input "true"
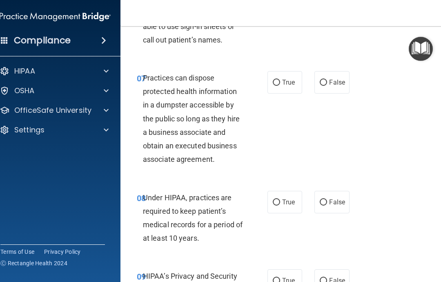
scroll to position [623, 0]
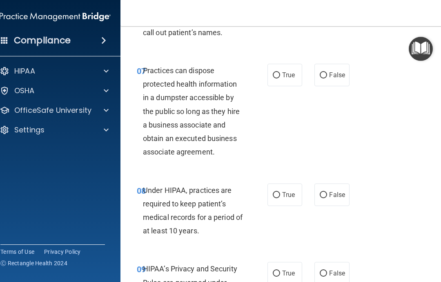
click at [323, 72] on input "False" at bounding box center [323, 75] width 7 height 6
radio input "true"
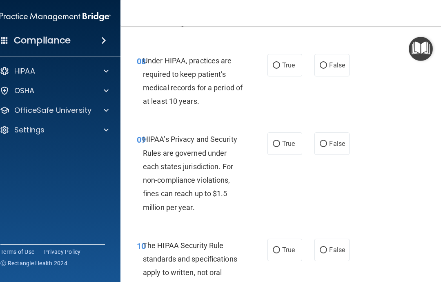
scroll to position [753, 0]
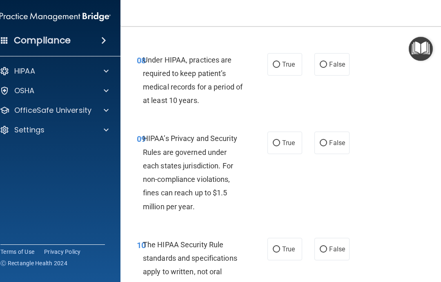
click at [331, 62] on span "False" at bounding box center [337, 64] width 16 height 8
click at [327, 62] on input "False" at bounding box center [323, 65] width 7 height 6
radio input "true"
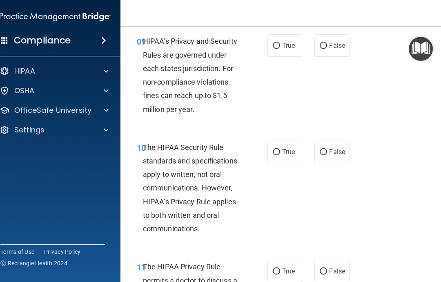
scroll to position [851, 0]
click at [279, 42] on input "True" at bounding box center [276, 45] width 7 height 6
radio input "true"
click at [335, 41] on span "False" at bounding box center [337, 45] width 16 height 8
click at [327, 42] on input "False" at bounding box center [323, 45] width 7 height 6
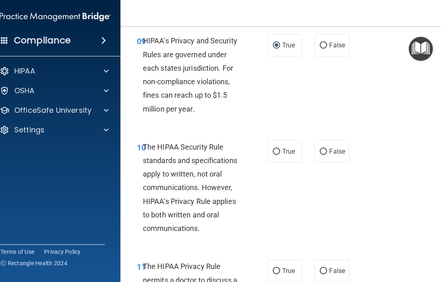
radio input "true"
radio input "false"
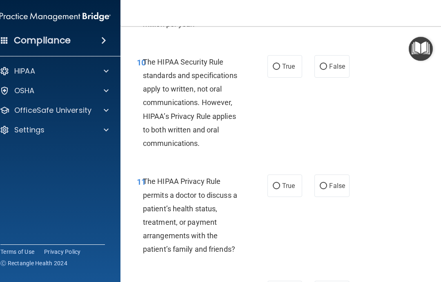
scroll to position [936, 0]
click at [284, 62] on span "True" at bounding box center [288, 66] width 13 height 8
click at [280, 63] on input "True" at bounding box center [276, 66] width 7 height 6
radio input "true"
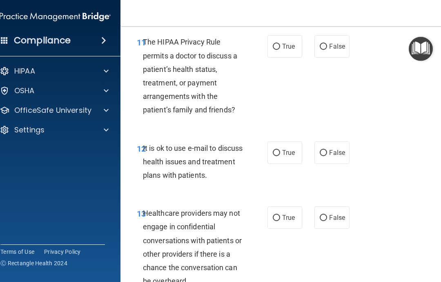
scroll to position [1075, 0]
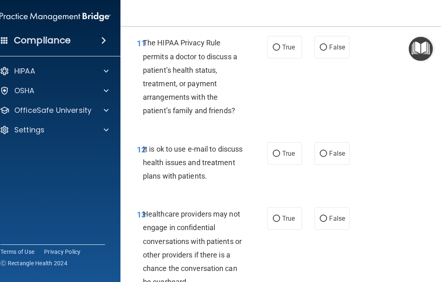
click at [278, 45] on input "True" at bounding box center [276, 48] width 7 height 6
radio input "true"
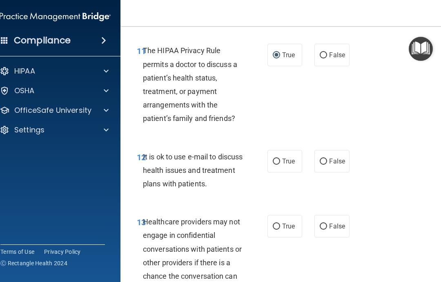
scroll to position [1063, 0]
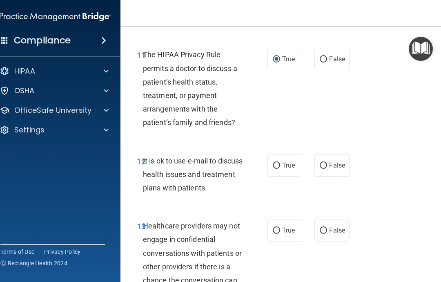
click at [288, 163] on span "True" at bounding box center [288, 165] width 13 height 8
click at [280, 163] on input "True" at bounding box center [276, 166] width 7 height 6
radio input "true"
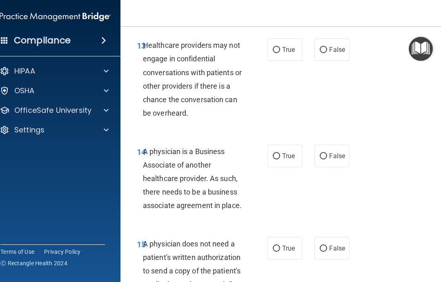
scroll to position [1244, 0]
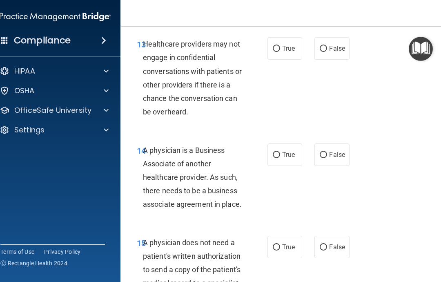
click at [335, 45] on span "False" at bounding box center [337, 49] width 16 height 8
click at [327, 46] on input "False" at bounding box center [323, 49] width 7 height 6
radio input "true"
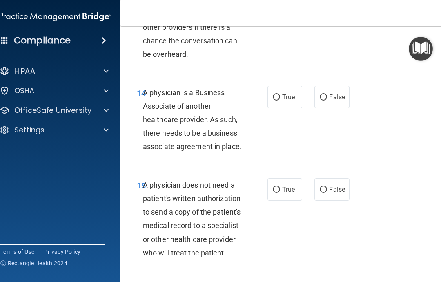
scroll to position [1303, 0]
click at [282, 89] on label "True" at bounding box center [285, 96] width 35 height 22
click at [280, 94] on input "True" at bounding box center [276, 97] width 7 height 6
radio input "true"
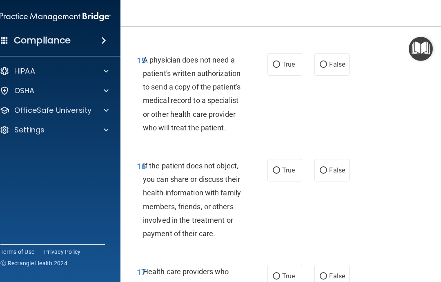
scroll to position [1432, 0]
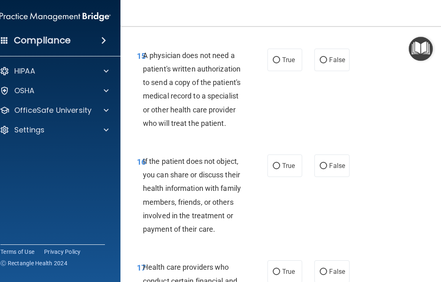
click at [288, 56] on span "True" at bounding box center [288, 60] width 13 height 8
click at [280, 57] on input "True" at bounding box center [276, 60] width 7 height 6
radio input "true"
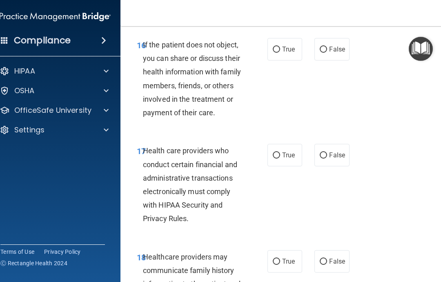
scroll to position [1549, 0]
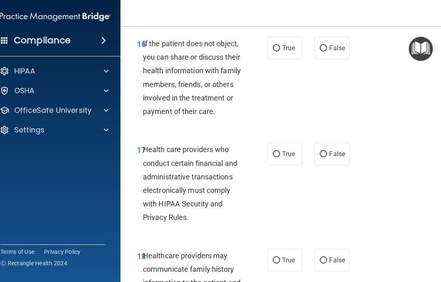
click at [338, 44] on span "False" at bounding box center [337, 48] width 16 height 8
click at [327, 45] on input "False" at bounding box center [323, 48] width 7 height 6
radio input "true"
click at [279, 45] on input "True" at bounding box center [276, 48] width 7 height 6
radio input "true"
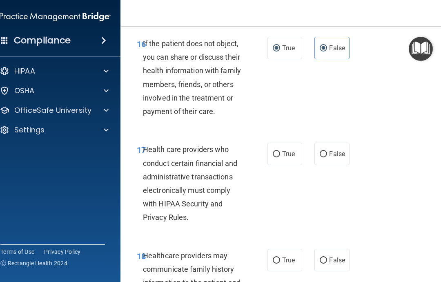
radio input "false"
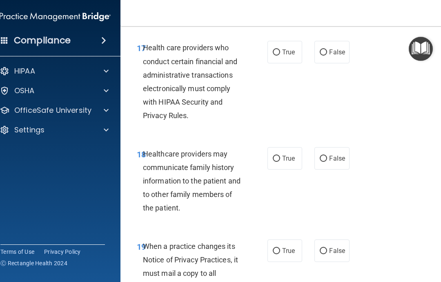
scroll to position [1651, 0]
click at [279, 49] on input "True" at bounding box center [276, 52] width 7 height 6
radio input "true"
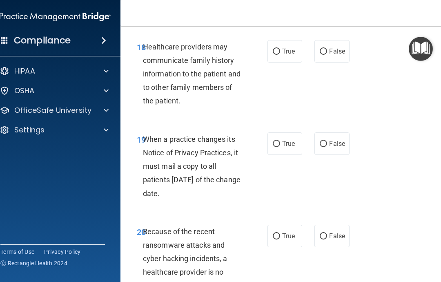
scroll to position [1763, 0]
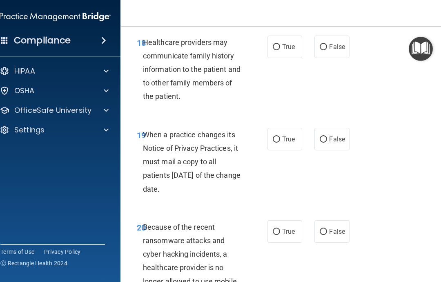
click at [285, 43] on span "True" at bounding box center [288, 47] width 13 height 8
click at [280, 44] on input "True" at bounding box center [276, 47] width 7 height 6
radio input "true"
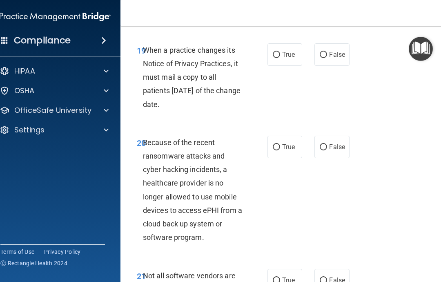
scroll to position [1851, 0]
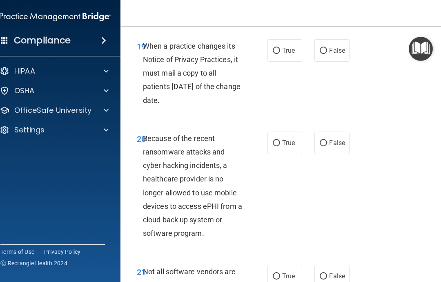
click at [334, 50] on label "False" at bounding box center [332, 50] width 35 height 22
click at [327, 50] on input "False" at bounding box center [323, 51] width 7 height 6
radio input "true"
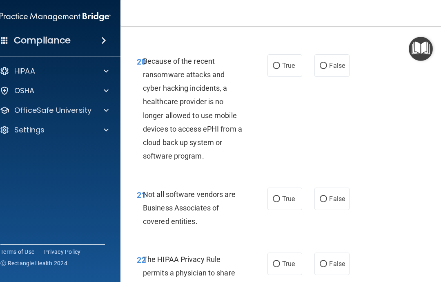
scroll to position [1935, 0]
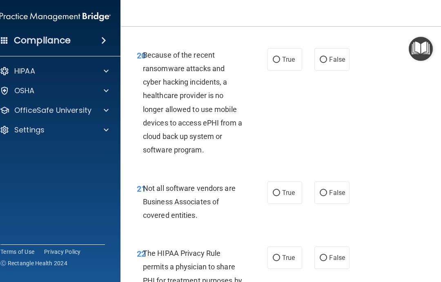
click at [285, 56] on span "True" at bounding box center [288, 60] width 13 height 8
click at [280, 57] on input "True" at bounding box center [276, 60] width 7 height 6
radio input "true"
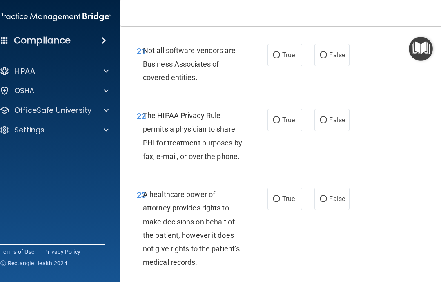
scroll to position [2081, 0]
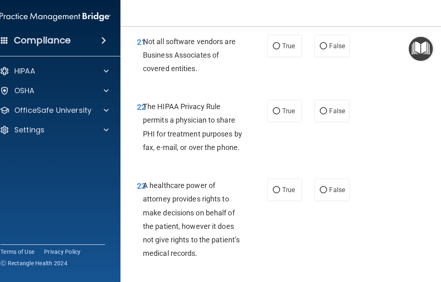
click at [277, 43] on input "True" at bounding box center [276, 46] width 7 height 6
radio input "true"
click at [279, 108] on input "True" at bounding box center [276, 111] width 7 height 6
radio input "true"
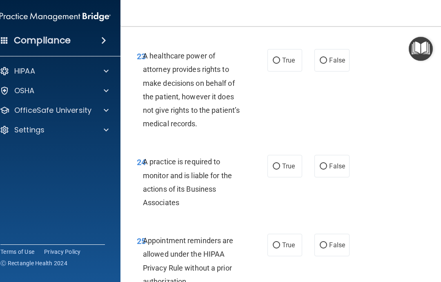
scroll to position [2211, 0]
click at [327, 57] on input "False" at bounding box center [323, 60] width 7 height 6
radio input "true"
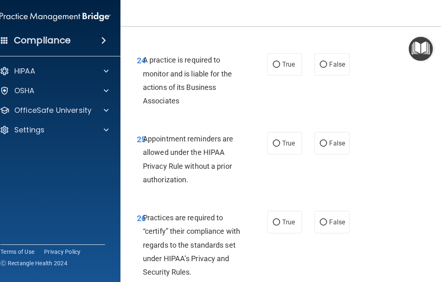
scroll to position [2313, 0]
click at [333, 60] on span "False" at bounding box center [337, 64] width 16 height 8
click at [327, 61] on input "False" at bounding box center [323, 64] width 7 height 6
radio input "true"
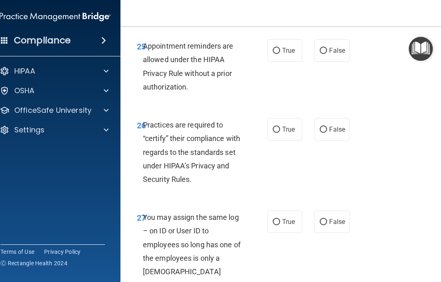
scroll to position [2406, 0]
click at [290, 44] on label "True" at bounding box center [285, 50] width 35 height 22
click at [280, 47] on input "True" at bounding box center [276, 50] width 7 height 6
radio input "true"
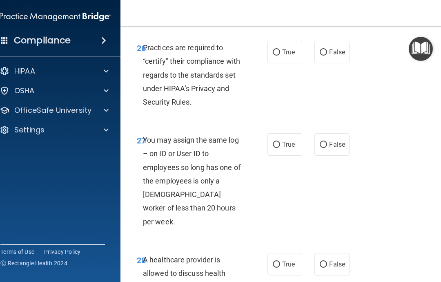
scroll to position [2484, 0]
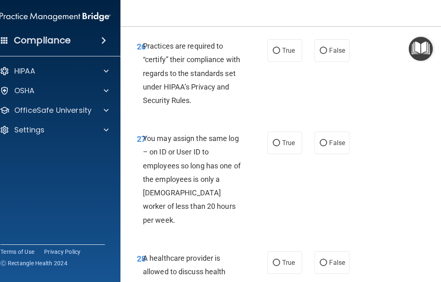
click at [284, 39] on label "True" at bounding box center [285, 50] width 35 height 22
click at [280, 48] on input "True" at bounding box center [276, 51] width 7 height 6
radio input "true"
click at [330, 47] on span "False" at bounding box center [337, 51] width 16 height 8
click at [327, 48] on input "False" at bounding box center [323, 51] width 7 height 6
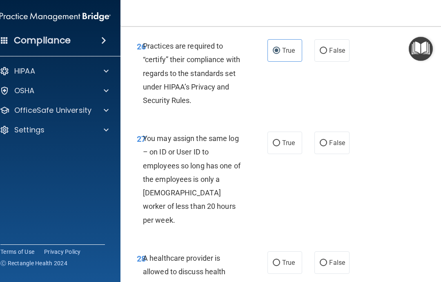
radio input "true"
radio input "false"
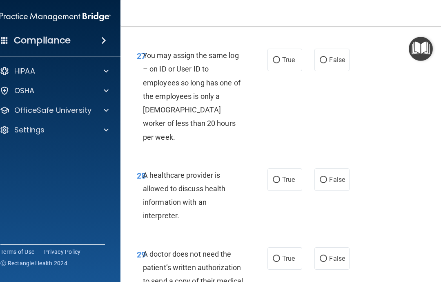
scroll to position [2575, 0]
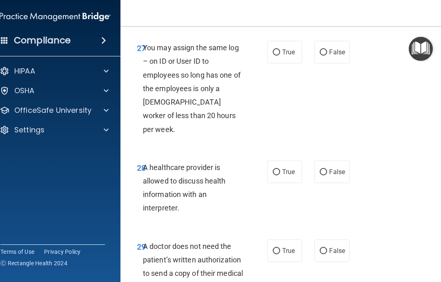
click at [326, 49] on input "False" at bounding box center [323, 52] width 7 height 6
radio input "true"
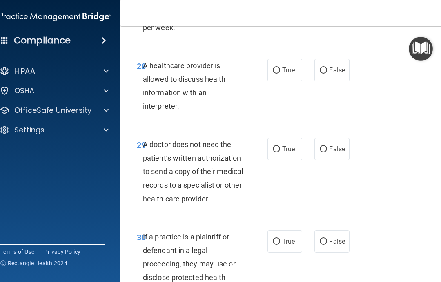
scroll to position [2677, 0]
click at [294, 66] on span "True" at bounding box center [288, 70] width 13 height 8
click at [280, 67] on input "True" at bounding box center [276, 70] width 7 height 6
radio input "true"
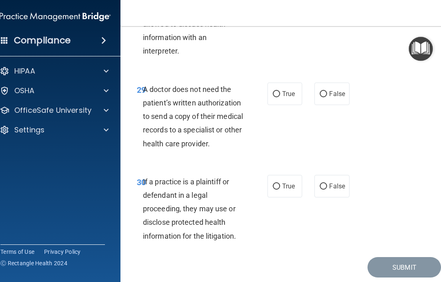
scroll to position [2732, 0]
click at [279, 91] on input "True" at bounding box center [276, 94] width 7 height 6
radio input "true"
click at [287, 182] on span "True" at bounding box center [288, 186] width 13 height 8
click at [280, 183] on input "True" at bounding box center [276, 186] width 7 height 6
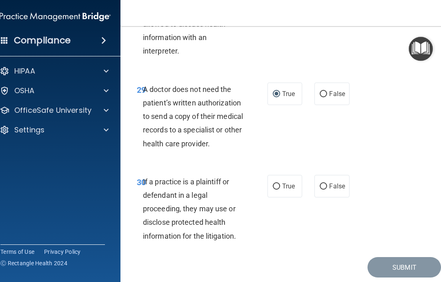
radio input "true"
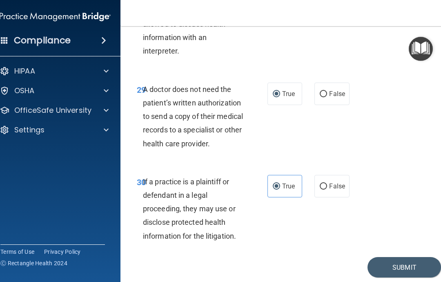
click at [411, 257] on button "Submit" at bounding box center [405, 267] width 74 height 21
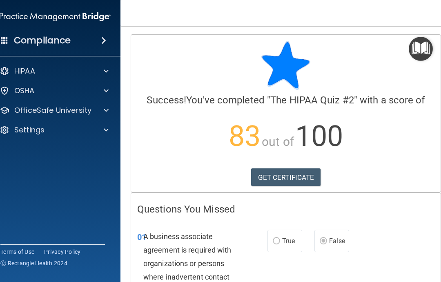
click at [56, 109] on p "OfficeSafe University" at bounding box center [52, 110] width 77 height 10
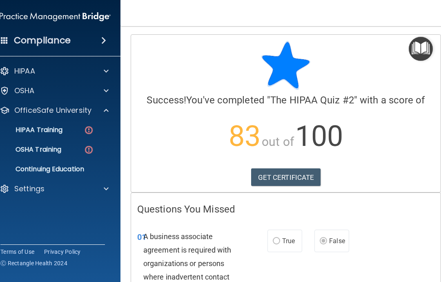
click at [74, 135] on link "HIPAA Training" at bounding box center [46, 130] width 129 height 16
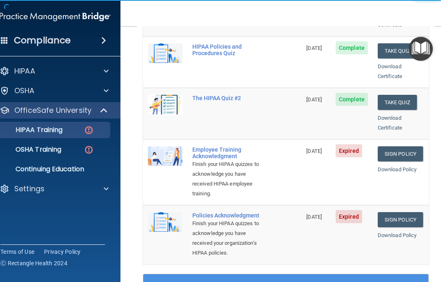
scroll to position [170, 0]
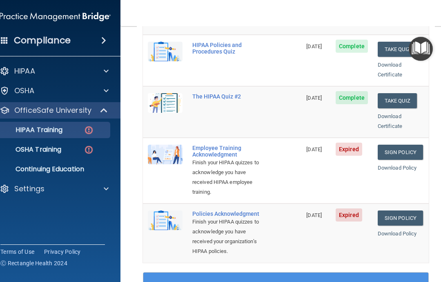
click at [407, 145] on link "Sign Policy" at bounding box center [400, 152] width 45 height 15
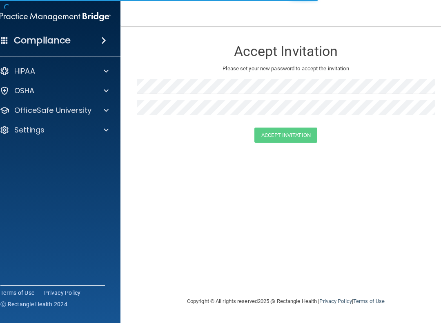
click at [105, 113] on span at bounding box center [106, 110] width 5 height 10
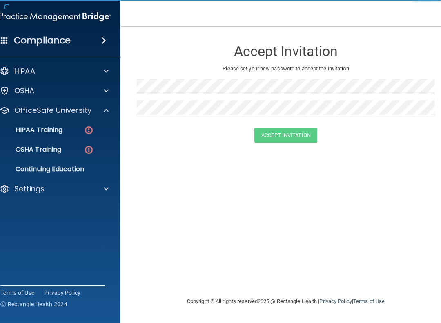
click at [71, 133] on div "HIPAA Training" at bounding box center [51, 130] width 112 height 8
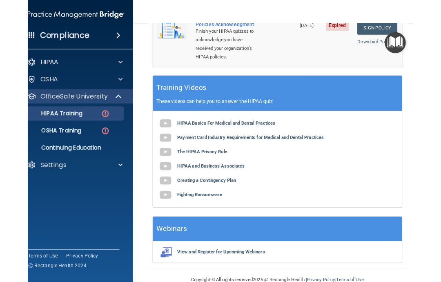
scroll to position [356, 0]
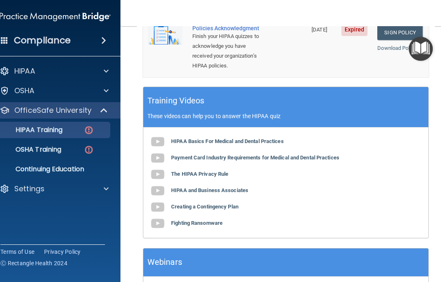
click at [262, 138] on b "HIPAA Basics For Medical and Dental Practices" at bounding box center [227, 141] width 113 height 6
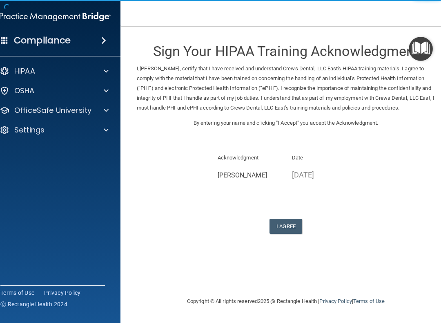
click at [296, 220] on button "I Agree" at bounding box center [286, 226] width 33 height 15
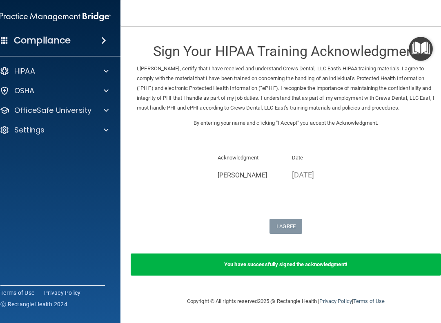
click at [104, 114] on span at bounding box center [106, 110] width 5 height 10
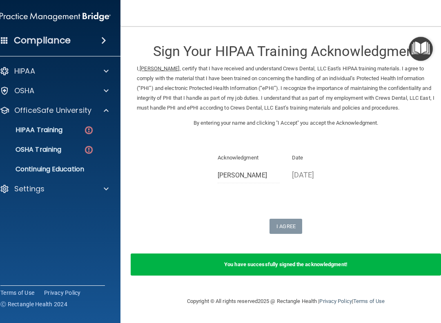
click at [73, 130] on div "HIPAA Training" at bounding box center [51, 130] width 112 height 8
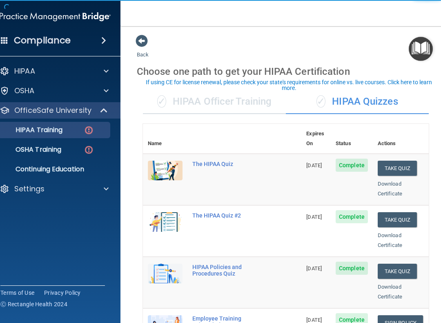
click at [418, 179] on div "Download Certificate" at bounding box center [401, 189] width 46 height 20
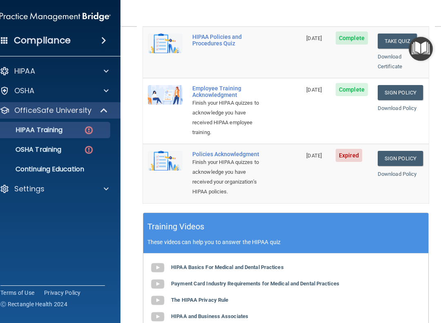
scroll to position [222, 0]
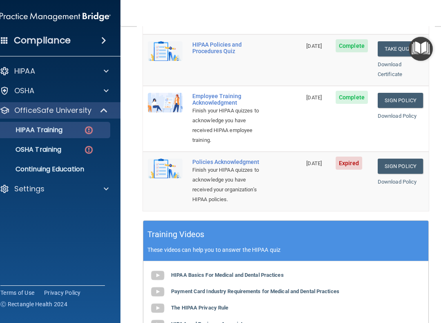
click at [407, 159] on link "Sign Policy" at bounding box center [400, 166] width 45 height 15
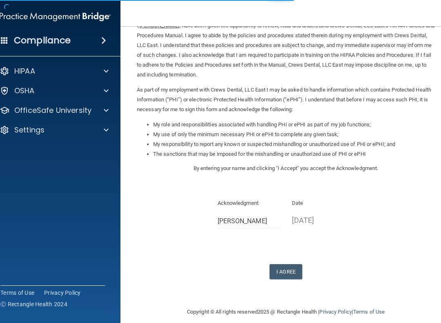
scroll to position [42, 0]
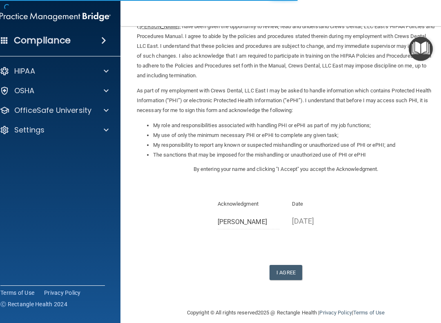
click at [294, 265] on button "I Agree" at bounding box center [286, 272] width 33 height 15
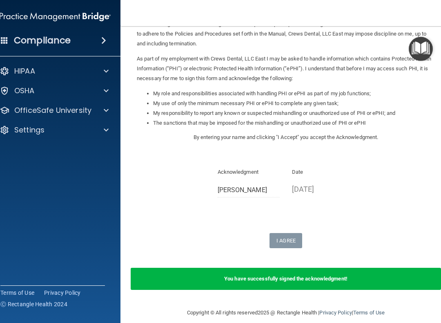
scroll to position [74, 0]
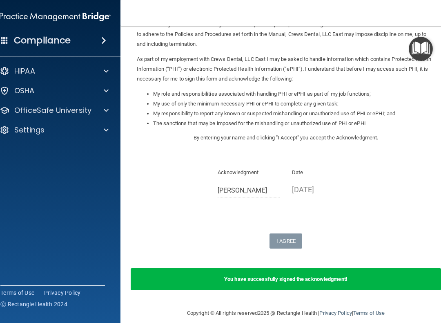
click at [66, 114] on p "OfficeSafe University" at bounding box center [52, 110] width 77 height 10
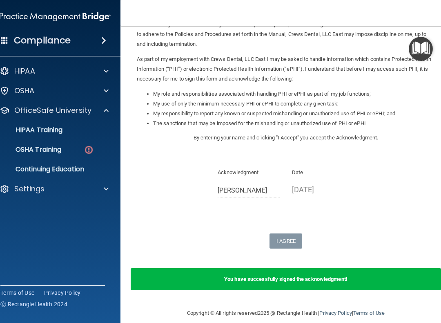
click at [52, 148] on p "OSHA Training" at bounding box center [28, 149] width 66 height 8
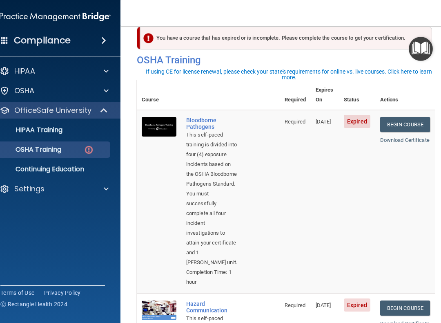
scroll to position [18, 0]
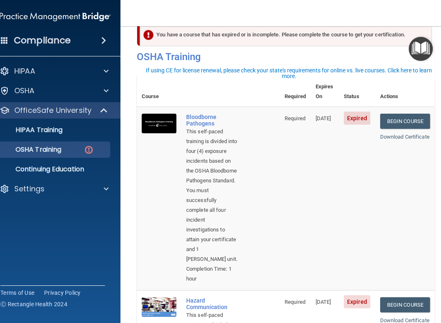
click at [411, 114] on link "Begin Course" at bounding box center [405, 121] width 50 height 15
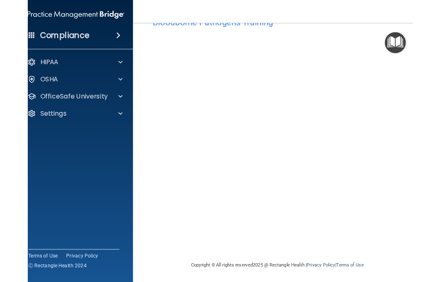
scroll to position [27, 0]
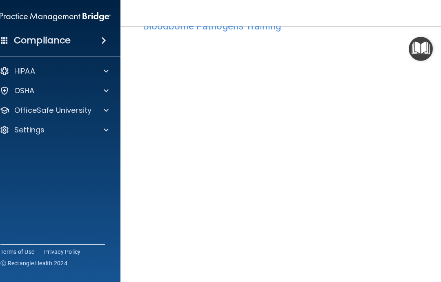
click at [417, 42] on img "Open Resource Center" at bounding box center [421, 49] width 24 height 24
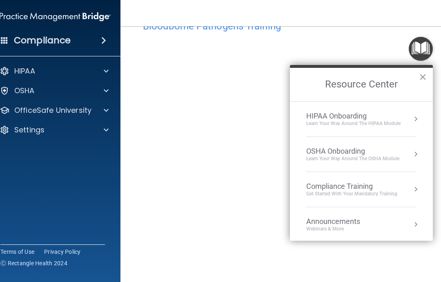
click at [421, 48] on img "Open Resource Center" at bounding box center [421, 49] width 24 height 24
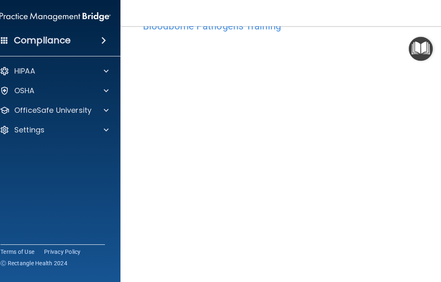
click at [415, 45] on img "Open Resource Center" at bounding box center [421, 49] width 24 height 24
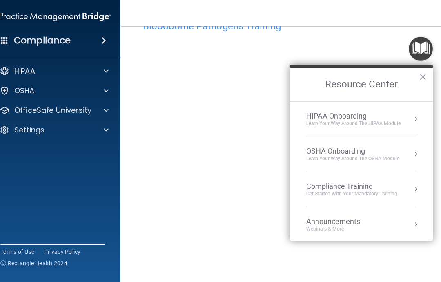
click at [420, 54] on img "Open Resource Center" at bounding box center [421, 49] width 24 height 24
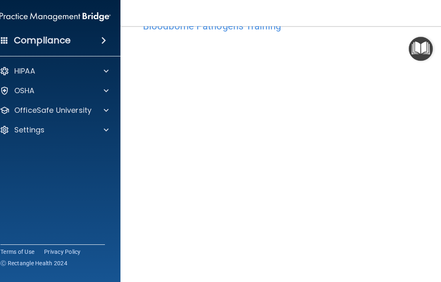
click at [421, 49] on button "Open Resource Center" at bounding box center [421, 49] width 24 height 24
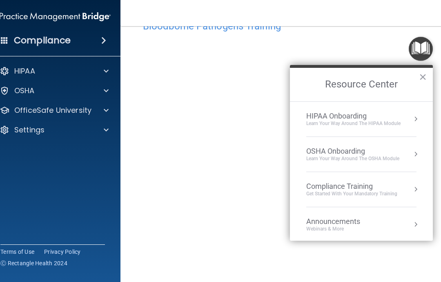
click at [420, 79] on button "×" at bounding box center [423, 76] width 8 height 13
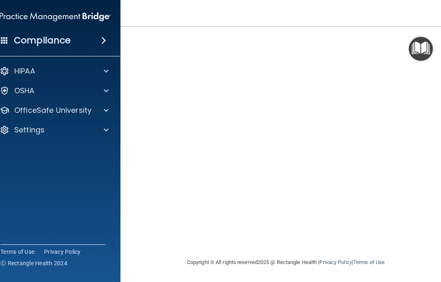
scroll to position [67, 0]
click at [109, 112] on div at bounding box center [105, 110] width 20 height 10
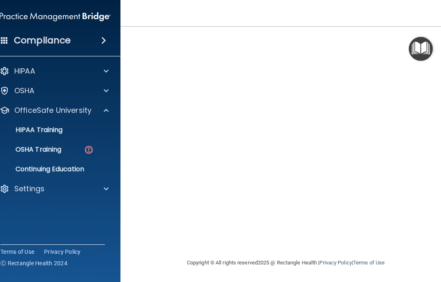
click at [61, 148] on p "OSHA Training" at bounding box center [28, 149] width 66 height 8
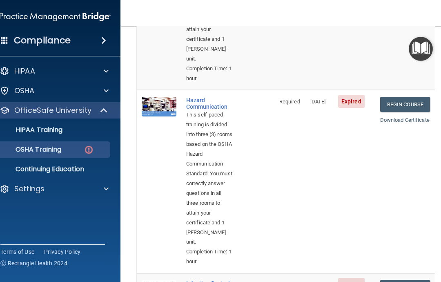
scroll to position [237, 0]
click at [419, 97] on link "Begin Course" at bounding box center [405, 104] width 50 height 15
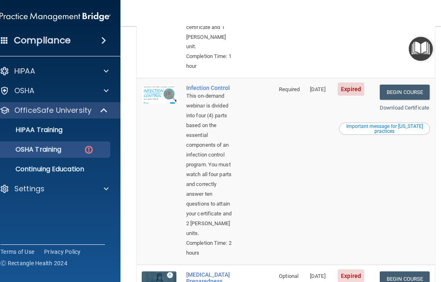
scroll to position [442, 0]
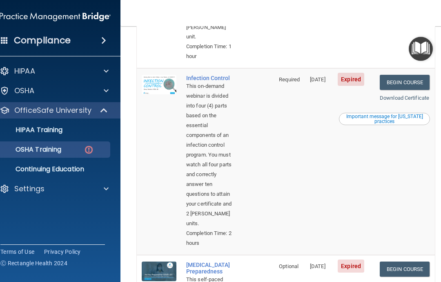
click at [404, 76] on link "Begin Course" at bounding box center [405, 82] width 50 height 15
